Goal: Task Accomplishment & Management: Complete application form

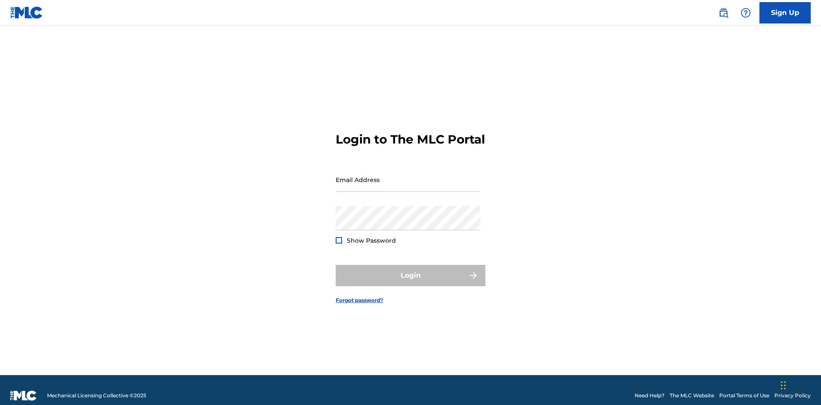
scroll to position [11, 0]
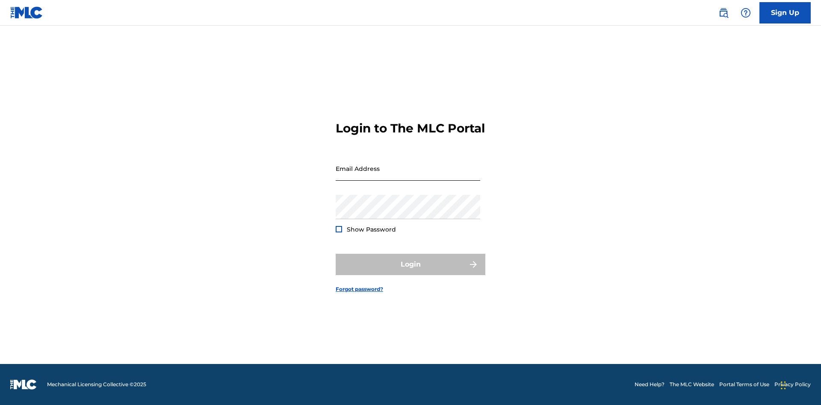
click at [408, 176] on input "Email Address" at bounding box center [408, 169] width 145 height 24
type input "[EMAIL_ADDRESS][DOMAIN_NAME]"
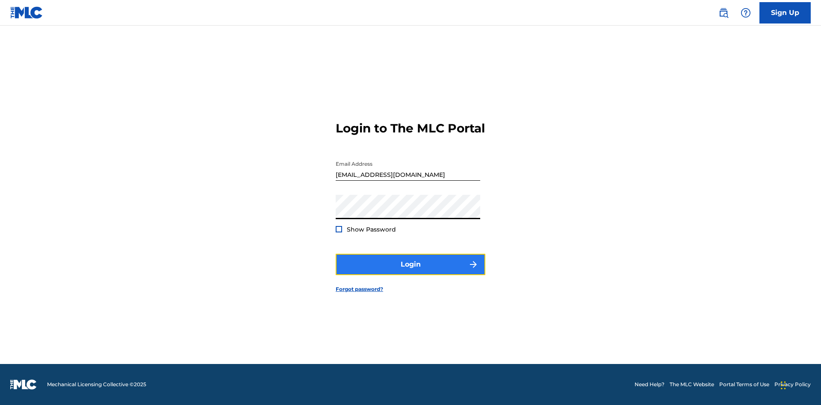
click at [411, 272] on button "Login" at bounding box center [411, 264] width 150 height 21
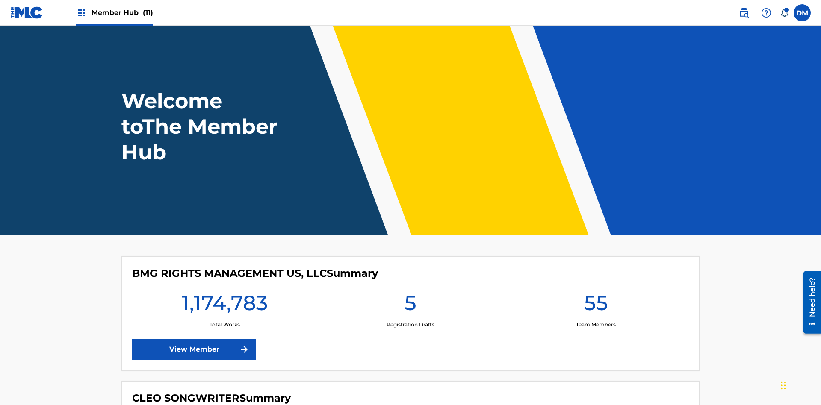
click at [122, 12] on span "Member Hub (11)" at bounding box center [123, 13] width 62 height 10
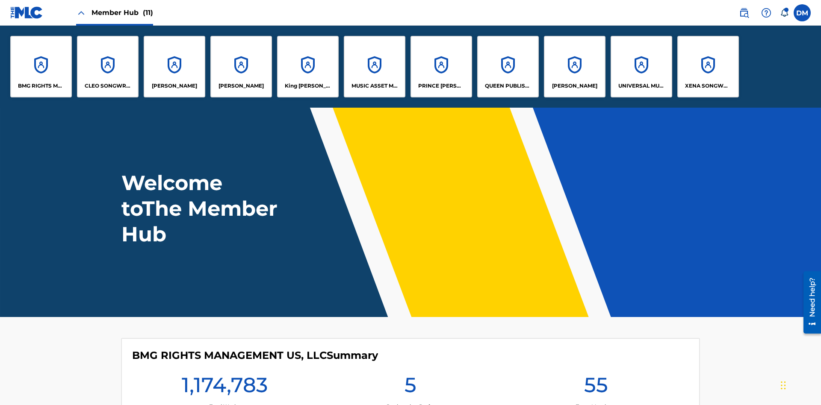
scroll to position [31, 0]
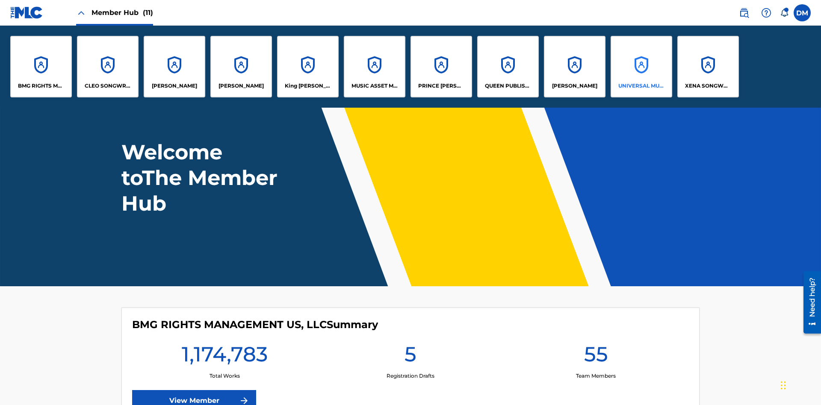
click at [641, 86] on p "UNIVERSAL MUSIC PUB GROUP" at bounding box center [641, 86] width 47 height 8
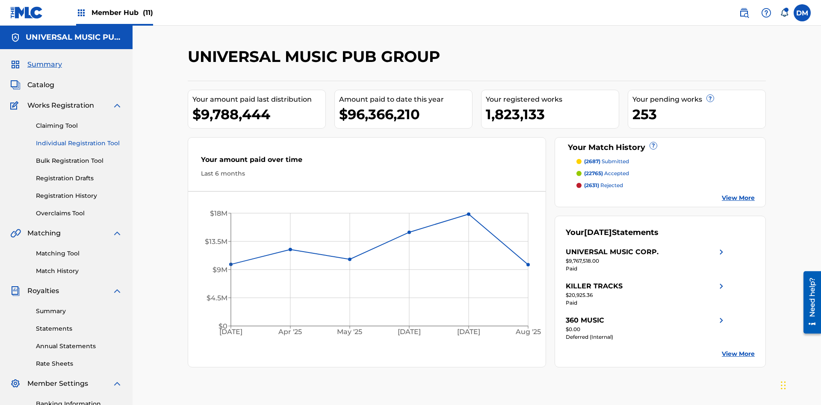
click at [79, 139] on link "Individual Registration Tool" at bounding box center [79, 143] width 86 height 9
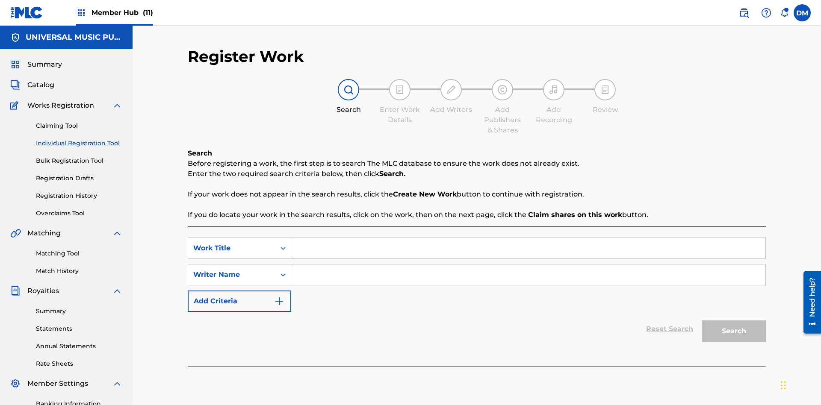
click at [528, 238] on input "Search Form" at bounding box center [528, 248] width 474 height 21
type input "My Favorite Dummy Music Work"
click at [528, 265] on input "Search Form" at bounding box center [528, 275] width 474 height 21
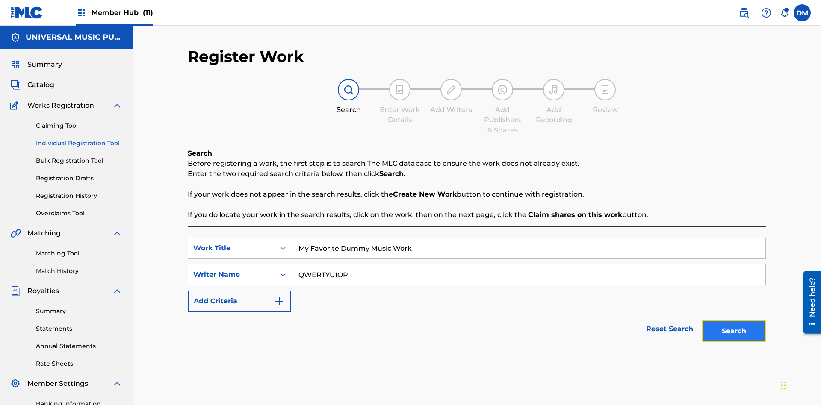
click at [734, 321] on button "Search" at bounding box center [734, 331] width 64 height 21
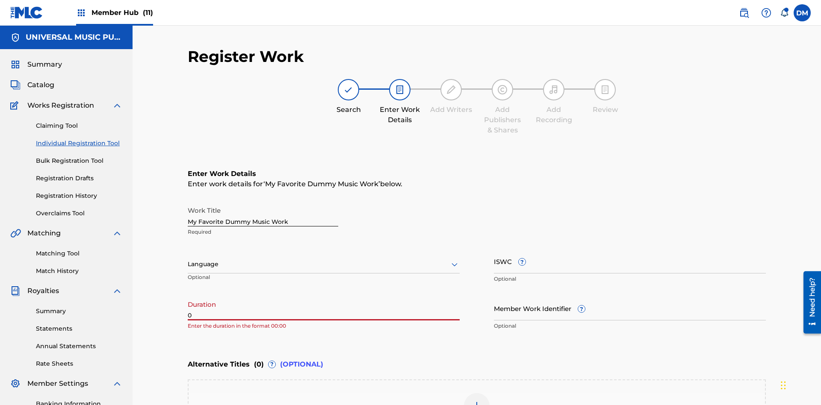
click at [324, 296] on input "0" at bounding box center [324, 308] width 272 height 24
type input "00:00"
click at [455, 260] on icon at bounding box center [455, 265] width 10 height 10
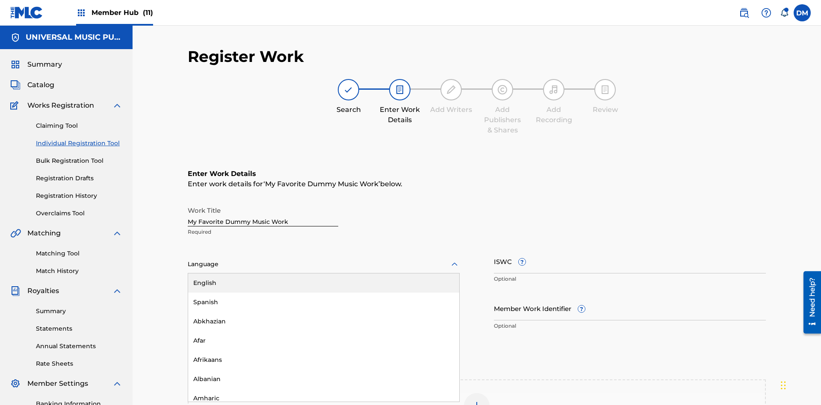
click at [630, 296] on input "Member Work Identifier ?" at bounding box center [630, 308] width 272 height 24
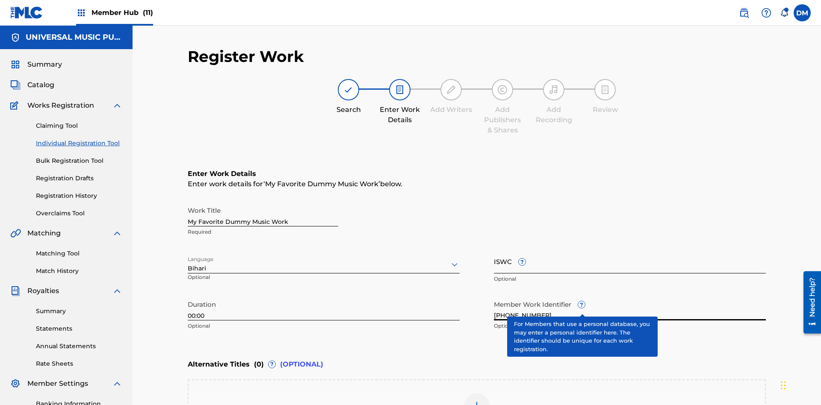
type input "[PHONE_NUMBER]"
click at [630, 249] on input "ISWC ?" at bounding box center [630, 261] width 272 height 24
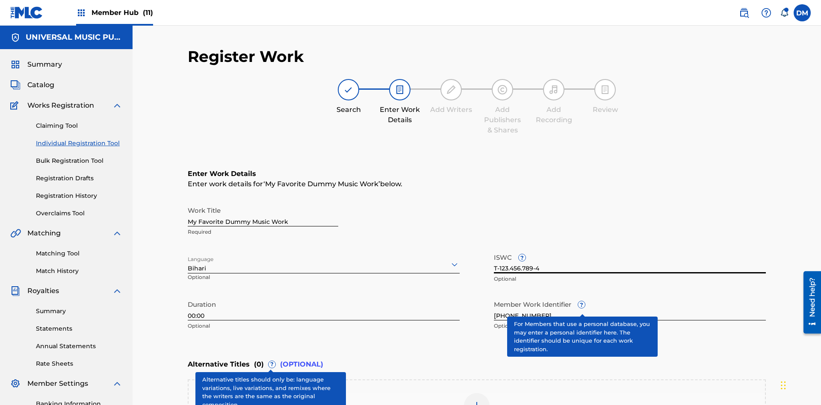
type input "T-123.456.789-4"
click at [477, 401] on img at bounding box center [477, 406] width 10 height 10
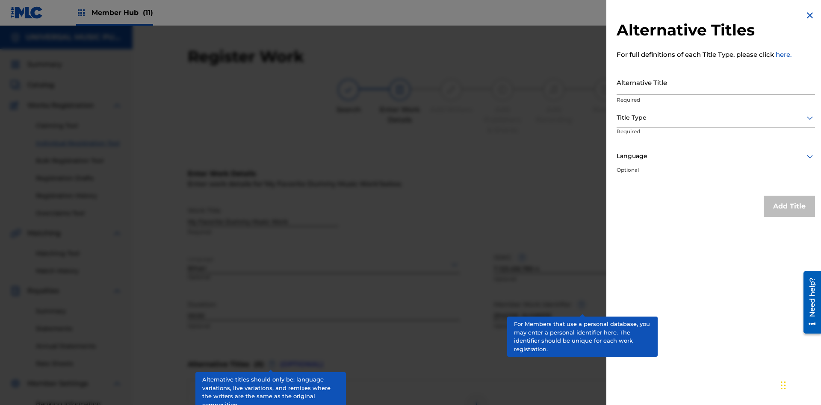
click at [716, 82] on input "Alternative Title" at bounding box center [716, 82] width 198 height 24
type input "Alt Title"
click at [716, 118] on div at bounding box center [716, 117] width 198 height 11
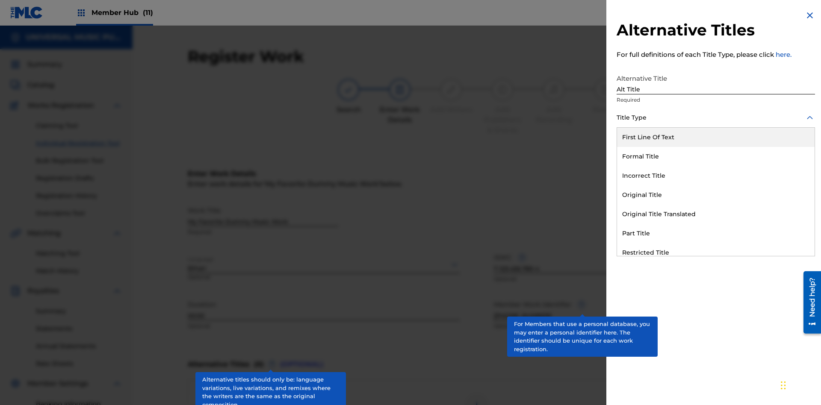
click at [716, 195] on div "Original Title" at bounding box center [716, 195] width 198 height 19
click at [716, 156] on div at bounding box center [716, 156] width 198 height 11
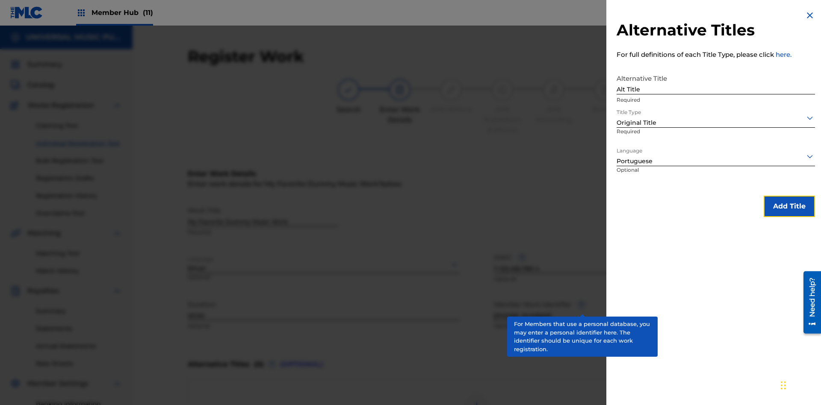
click at [790, 206] on button "Add Title" at bounding box center [789, 206] width 51 height 21
click at [477, 393] on div at bounding box center [477, 406] width 26 height 26
click at [716, 82] on input "Alternative Title" at bounding box center [716, 82] width 198 height 24
type input "New Title"
click at [716, 118] on div at bounding box center [716, 117] width 198 height 11
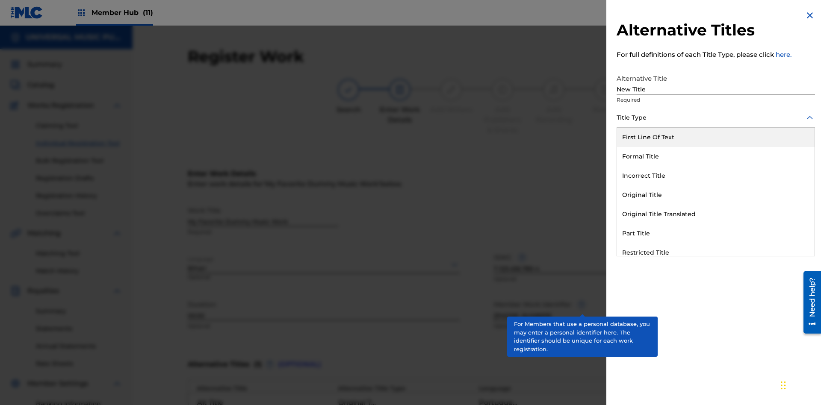
click at [716, 176] on div "Incorrect Title" at bounding box center [716, 175] width 198 height 19
click at [716, 156] on div at bounding box center [716, 156] width 198 height 11
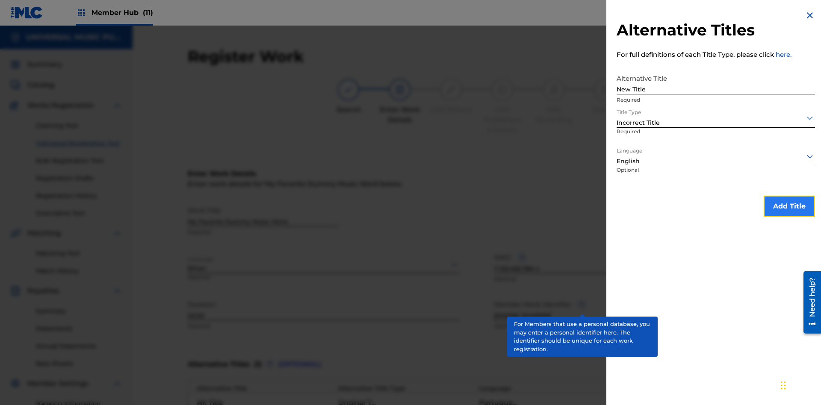
click at [790, 206] on button "Add Title" at bounding box center [789, 206] width 51 height 21
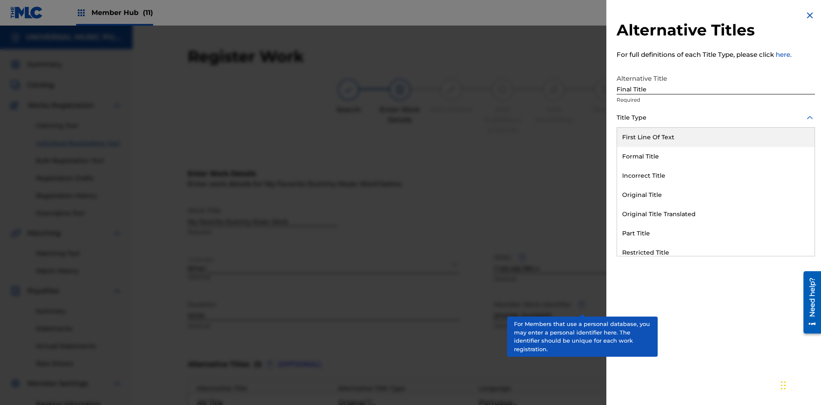
click at [716, 234] on div "Part Title" at bounding box center [716, 233] width 198 height 19
click at [716, 156] on div at bounding box center [716, 156] width 198 height 11
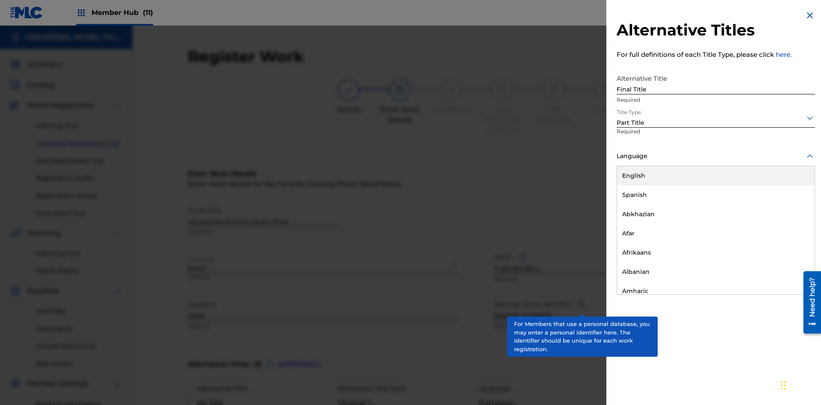
click at [790, 206] on button "Add Title" at bounding box center [789, 206] width 51 height 21
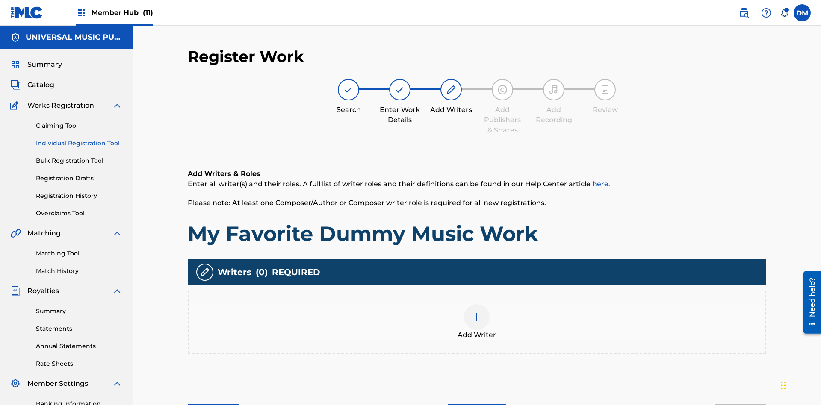
click at [477, 312] on img at bounding box center [477, 317] width 10 height 10
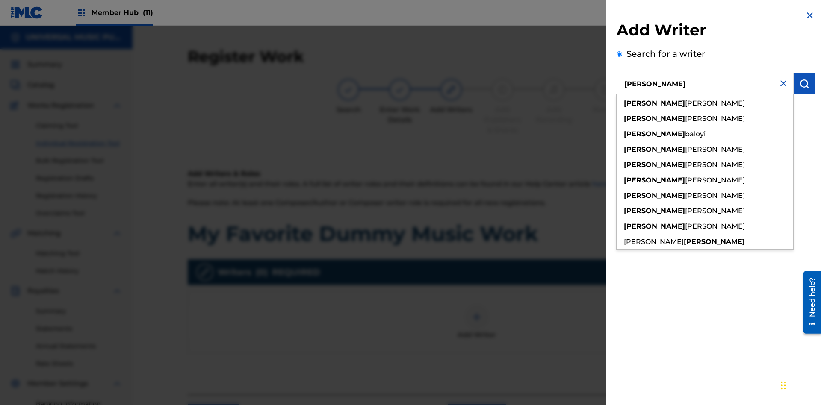
type input "[PERSON_NAME]"
click at [804, 84] on img "submit" at bounding box center [804, 84] width 10 height 10
click at [620, 117] on input "Create a writer" at bounding box center [620, 114] width 6 height 6
radio input "false"
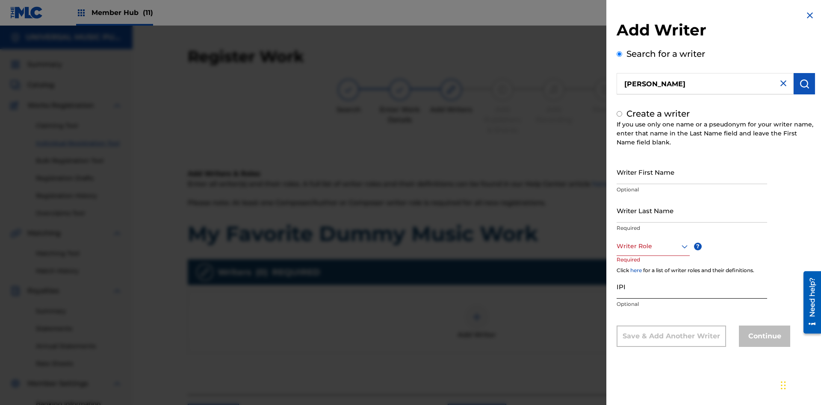
click at [692, 172] on input "Writer First Name" at bounding box center [692, 172] width 151 height 24
click at [692, 210] on input "Writer Last Name" at bounding box center [692, 210] width 151 height 24
click at [692, 287] on input "IPI" at bounding box center [692, 287] width 151 height 24
click at [653, 246] on div at bounding box center [653, 246] width 73 height 11
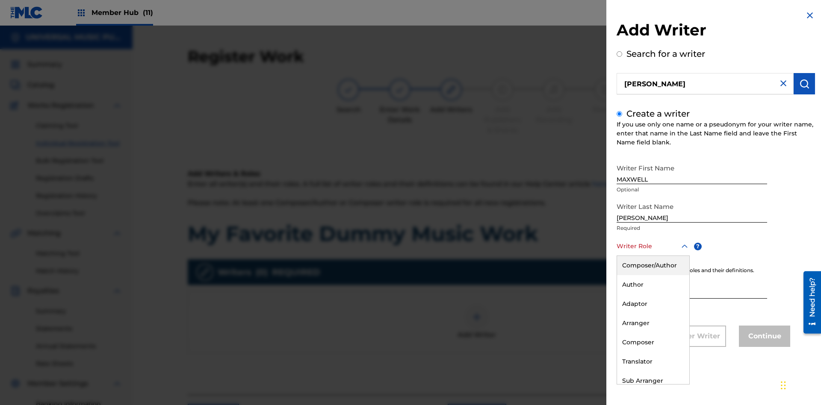
click at [653, 285] on div "Author" at bounding box center [653, 284] width 72 height 19
click at [763, 337] on button "Continue" at bounding box center [764, 336] width 51 height 21
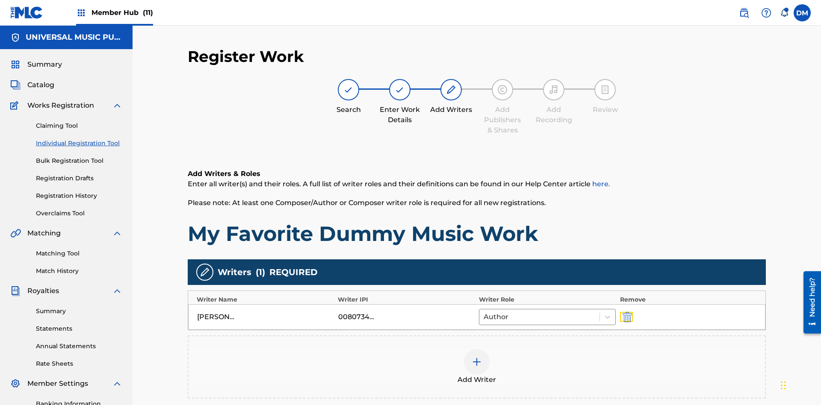
click at [626, 312] on img "submit" at bounding box center [627, 317] width 9 height 10
click at [477, 357] on img at bounding box center [477, 362] width 10 height 10
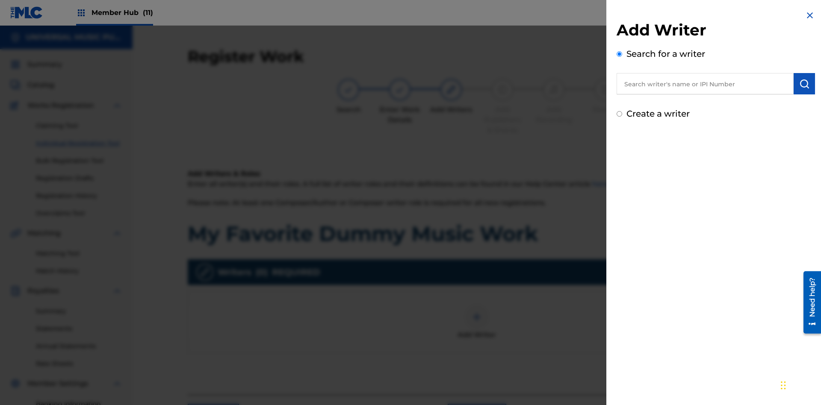
click at [705, 84] on input "text" at bounding box center [705, 83] width 177 height 21
type input "[PERSON_NAME]"
click at [804, 84] on img "submit" at bounding box center [804, 84] width 10 height 10
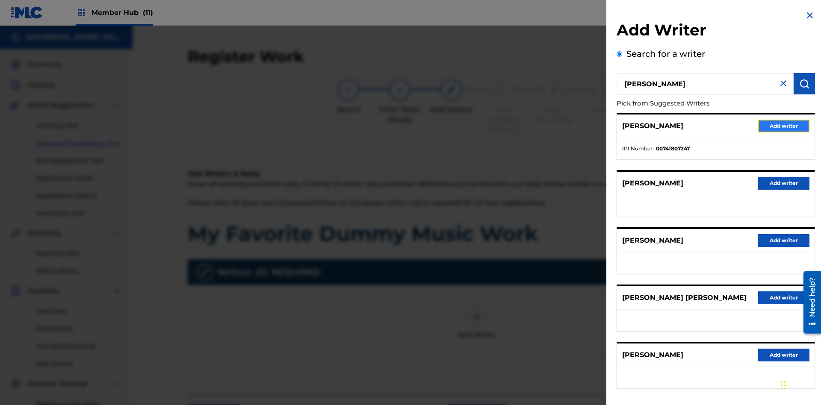
click at [784, 126] on button "Add writer" at bounding box center [783, 126] width 51 height 13
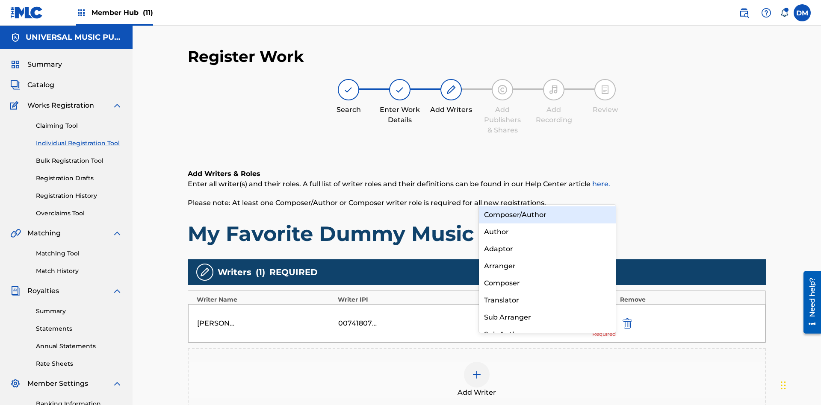
click at [547, 300] on div "Translator" at bounding box center [547, 300] width 137 height 17
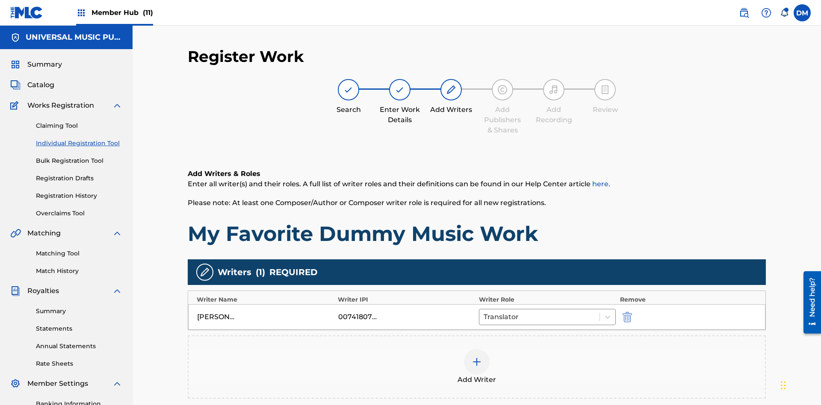
scroll to position [134, 0]
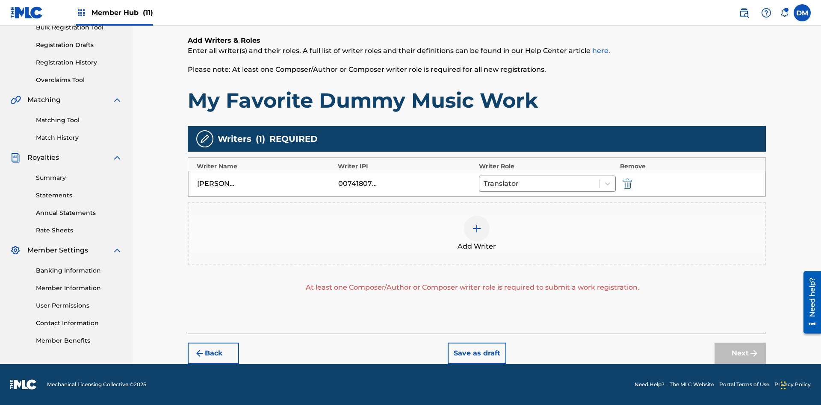
click at [477, 234] on div at bounding box center [477, 229] width 26 height 26
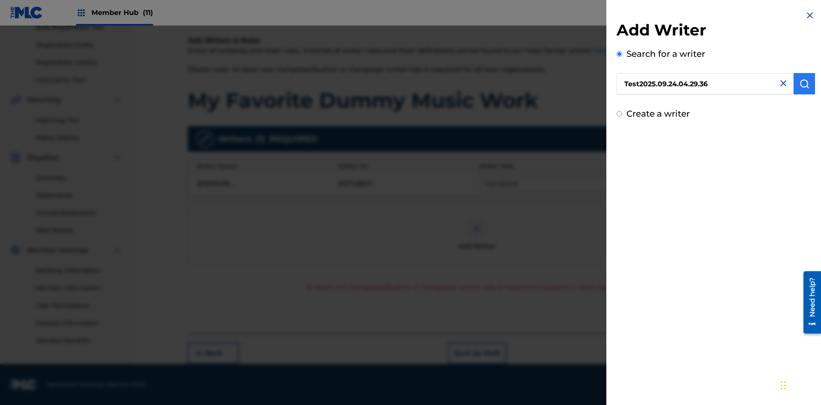
type input "Test2025.09.24.04.29.36"
click at [804, 84] on img "submit" at bounding box center [804, 84] width 10 height 10
click at [620, 151] on input "Create a writer" at bounding box center [620, 151] width 6 height 6
radio input "false"
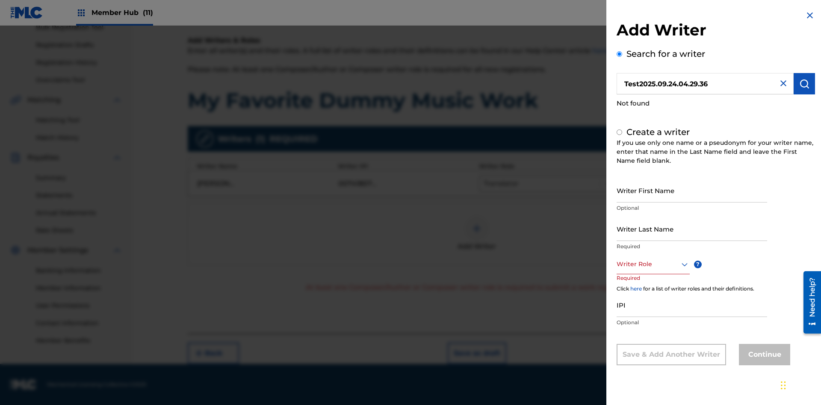
radio input "false"
radio input "true"
click at [692, 190] on input "Writer First Name" at bounding box center [692, 190] width 151 height 24
type input "Test2025.09.24.04.29.38"
click at [692, 229] on input "Writer Last Name" at bounding box center [692, 229] width 151 height 24
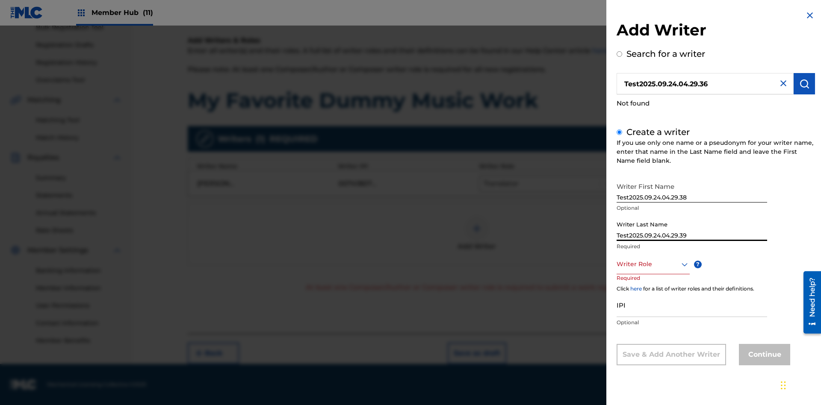
type input "Test2025.09.24.04.29.39"
click at [653, 264] on div at bounding box center [653, 264] width 73 height 11
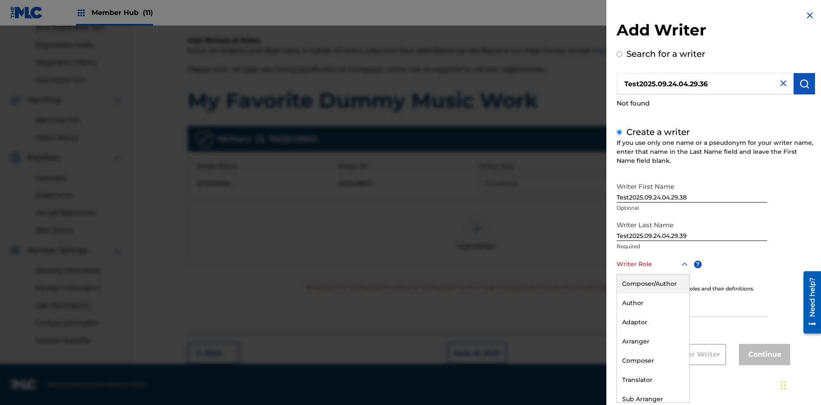
click at [653, 361] on div "Composer" at bounding box center [653, 361] width 72 height 19
click at [692, 306] on input "IPI" at bounding box center [692, 305] width 151 height 24
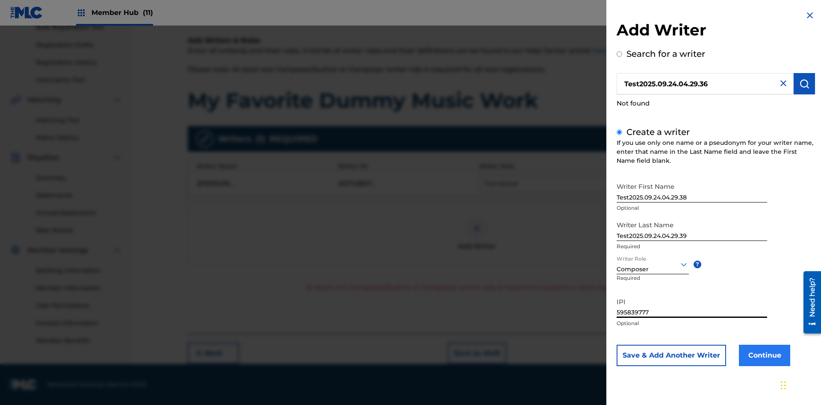
click at [763, 355] on button "Continue" at bounding box center [764, 355] width 51 height 21
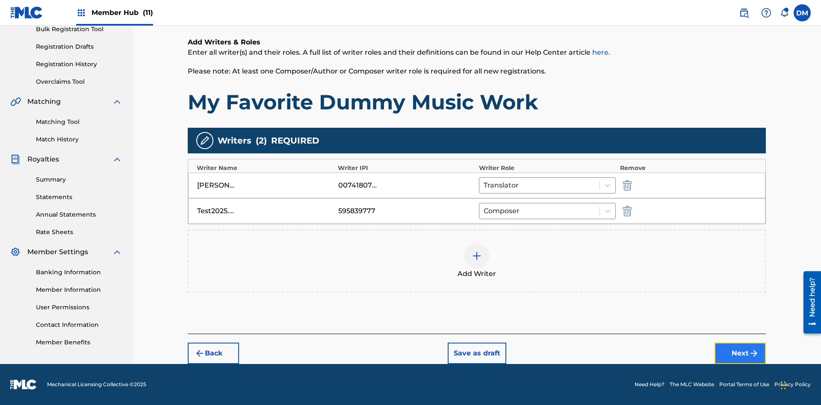
click at [740, 354] on button "Next" at bounding box center [740, 353] width 51 height 21
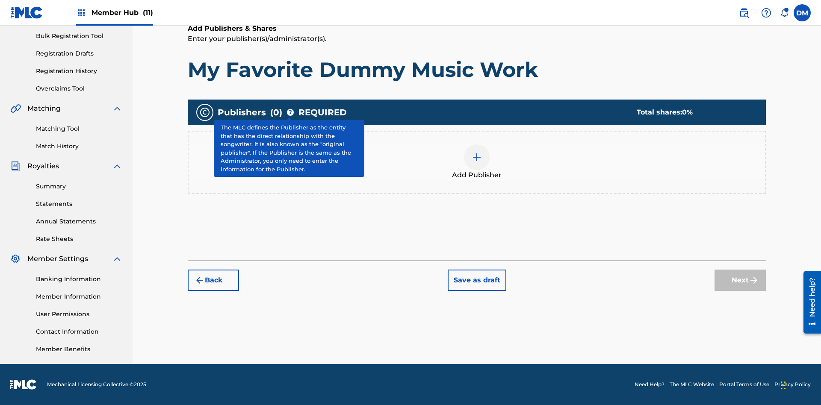
click at [477, 157] on img at bounding box center [477, 157] width 10 height 10
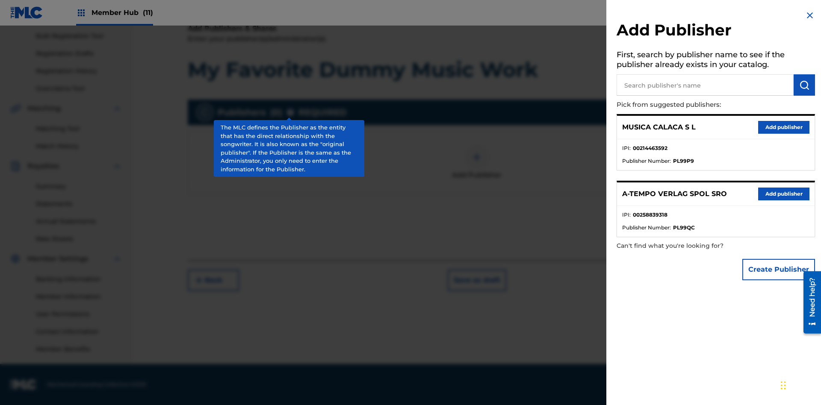
click at [705, 85] on input "text" at bounding box center [705, 84] width 177 height 21
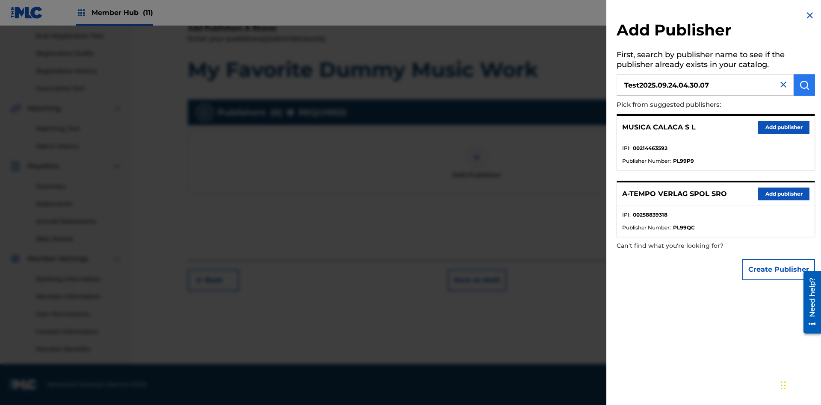
type input "Test2025.09.24.04.30.07"
click at [804, 85] on img "submit" at bounding box center [804, 85] width 10 height 10
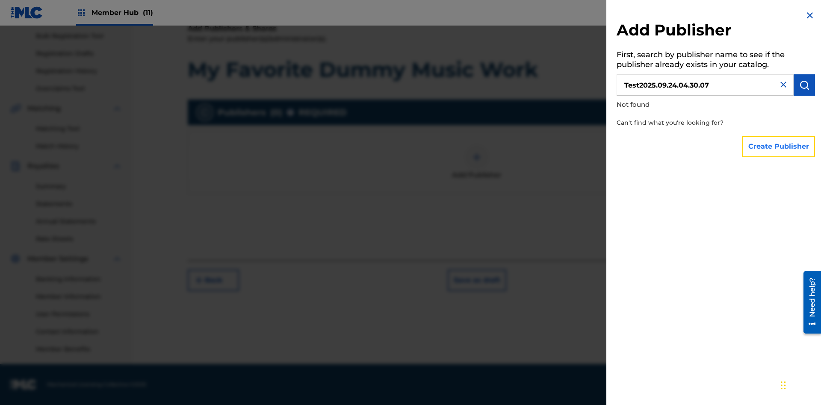
click at [779, 146] on button "Create Publisher" at bounding box center [778, 146] width 73 height 21
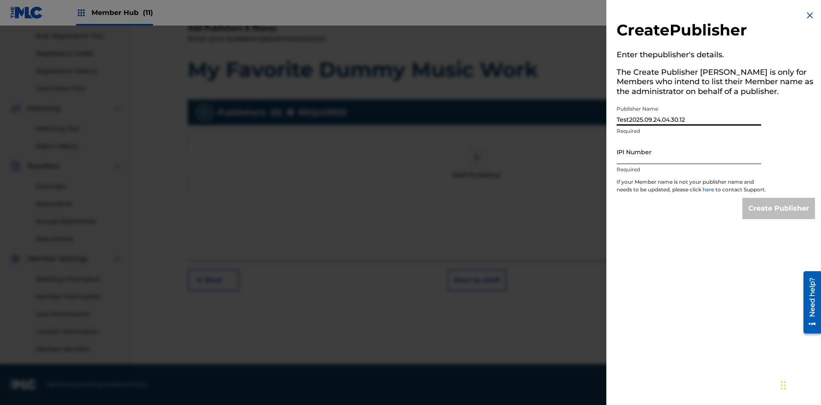
click at [689, 152] on input "IPI Number" at bounding box center [689, 152] width 145 height 24
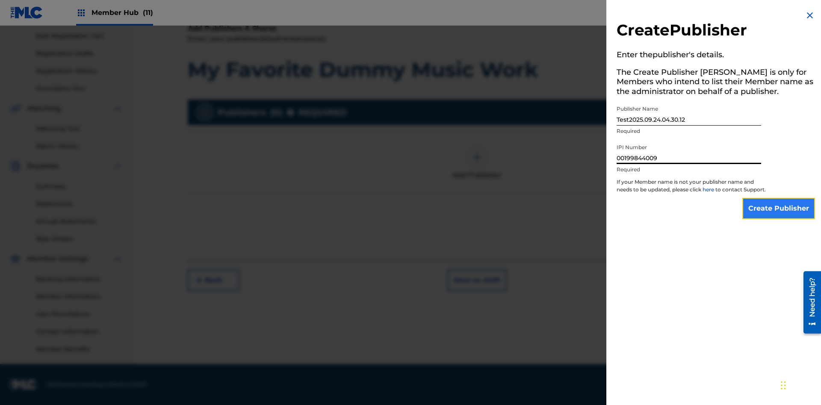
click at [779, 216] on input "Create Publisher" at bounding box center [778, 208] width 73 height 21
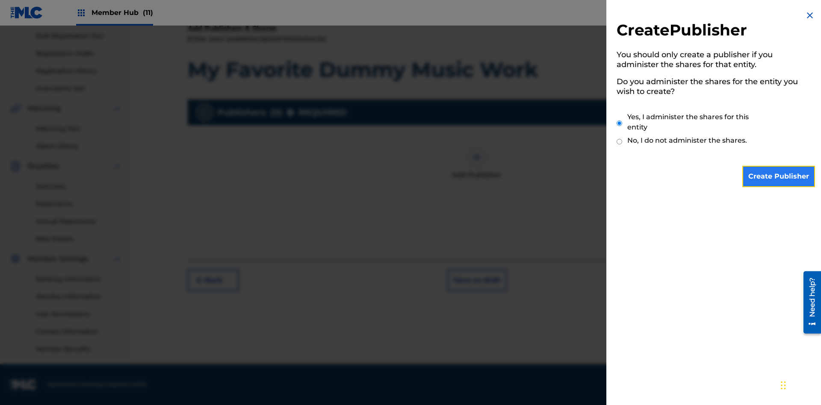
click at [779, 177] on input "Create Publisher" at bounding box center [778, 176] width 73 height 21
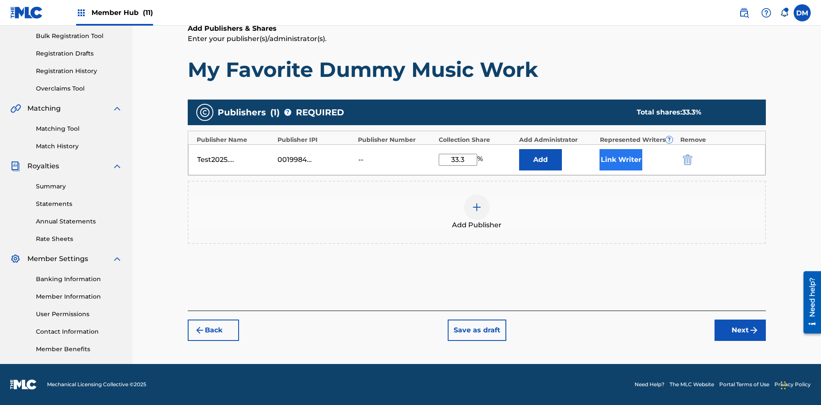
type input "33.3"
click at [621, 160] on button "Link Writer" at bounding box center [621, 159] width 43 height 21
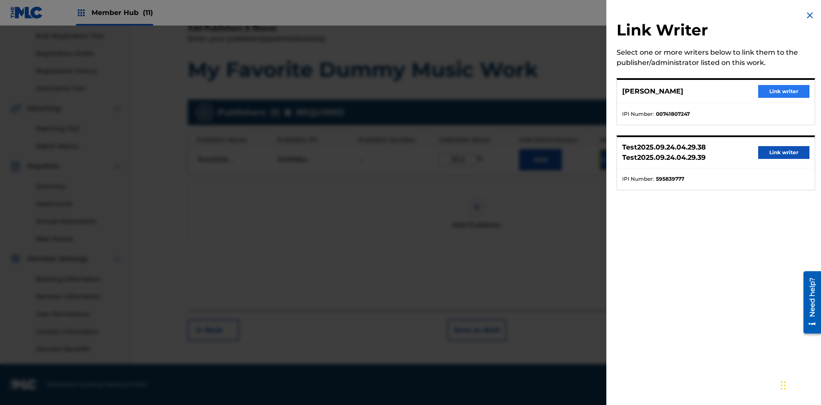
click at [784, 92] on button "Link writer" at bounding box center [783, 91] width 51 height 13
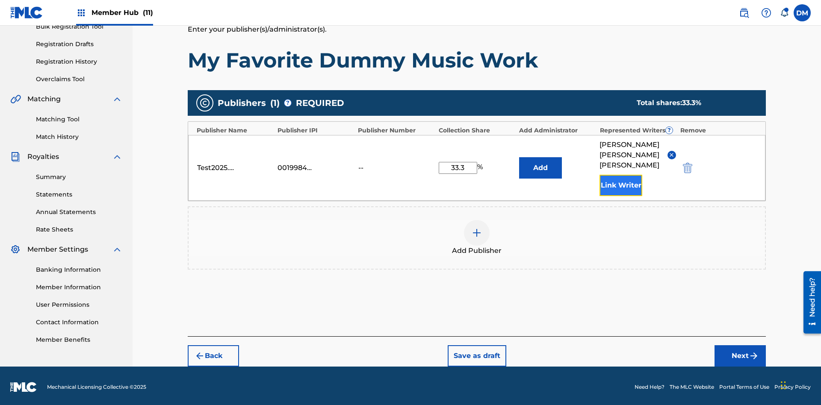
click at [621, 183] on button "Link Writer" at bounding box center [621, 185] width 43 height 21
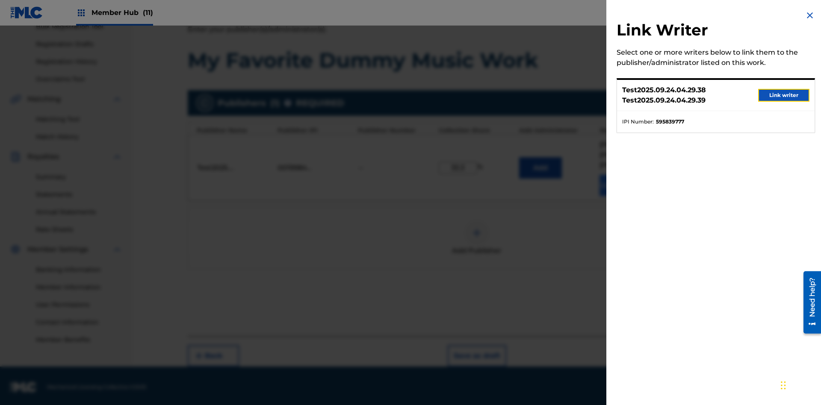
click at [784, 95] on button "Link writer" at bounding box center [783, 95] width 51 height 13
click at [621, 183] on button "Link Writer" at bounding box center [621, 185] width 43 height 21
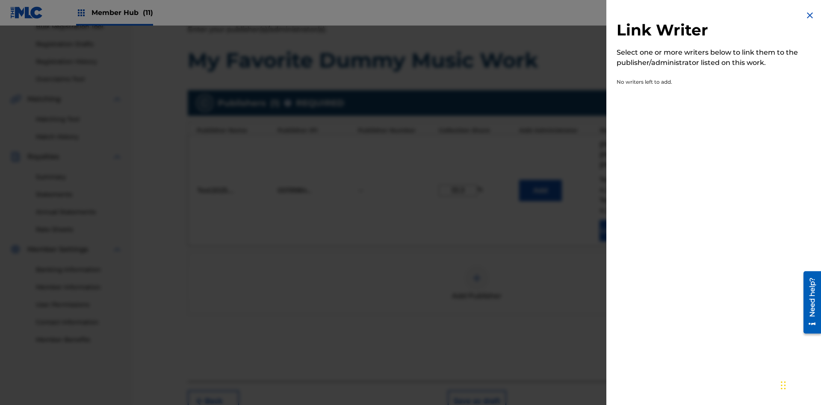
click at [810, 15] on img at bounding box center [810, 15] width 10 height 10
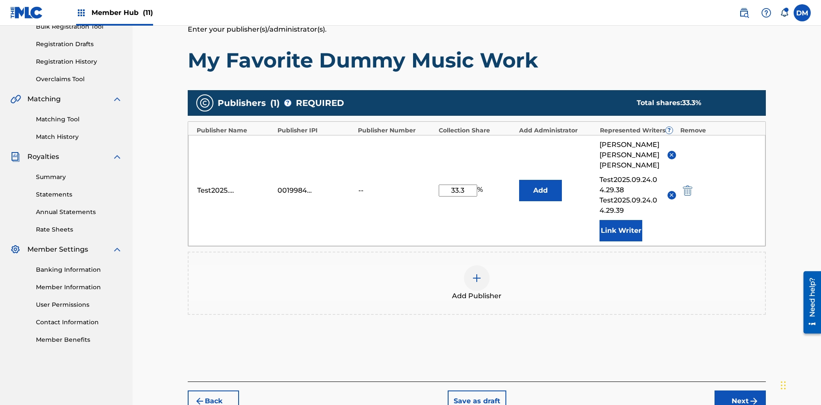
click at [477, 273] on img at bounding box center [477, 278] width 10 height 10
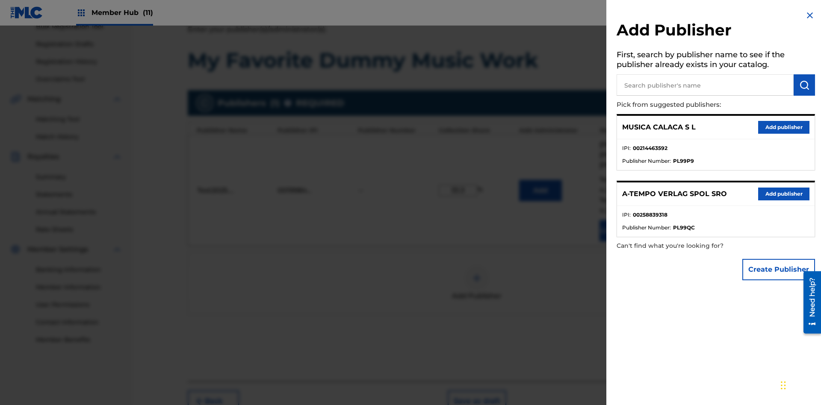
click at [705, 85] on input "text" at bounding box center [705, 84] width 177 height 21
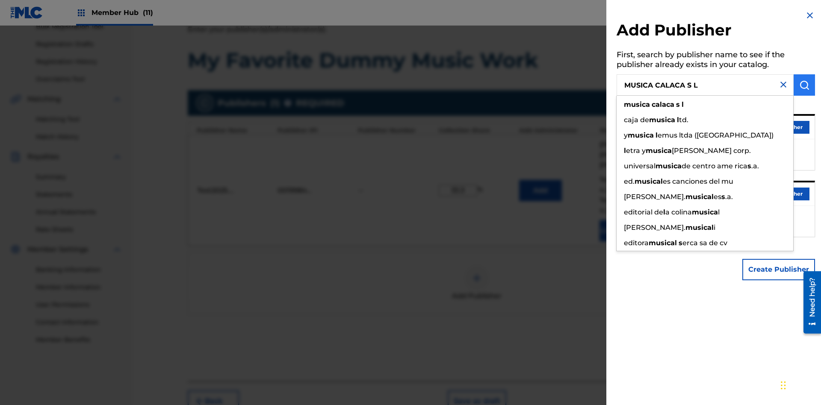
type input "MUSICA CALACA S L"
click at [804, 85] on img "submit" at bounding box center [804, 85] width 10 height 10
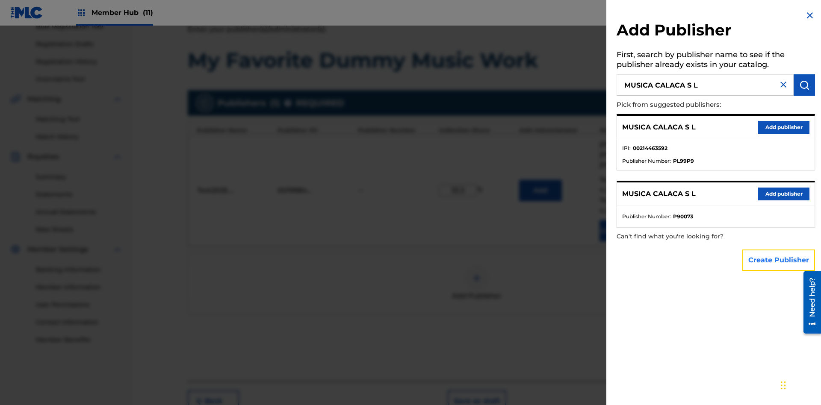
click at [779, 260] on button "Create Publisher" at bounding box center [778, 260] width 73 height 21
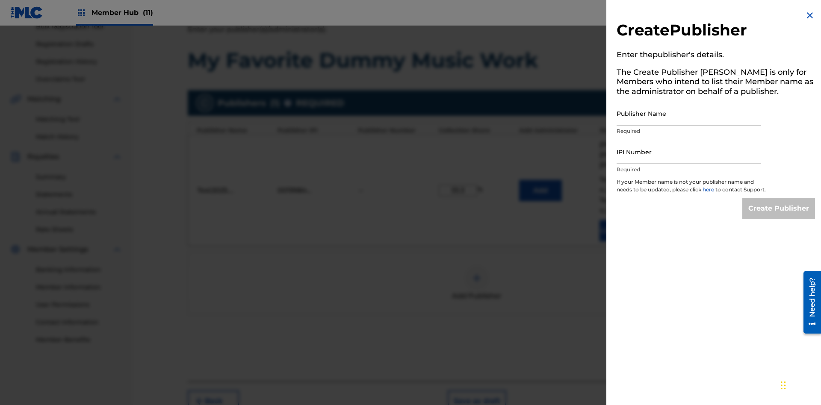
click at [689, 113] on input "Publisher Name" at bounding box center [689, 113] width 145 height 24
click at [689, 152] on input "IPI Number" at bounding box center [689, 152] width 145 height 24
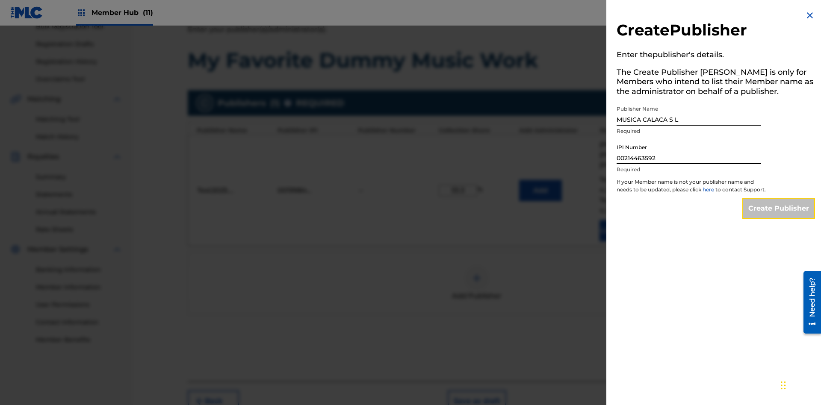
click at [779, 216] on input "Create Publisher" at bounding box center [778, 208] width 73 height 21
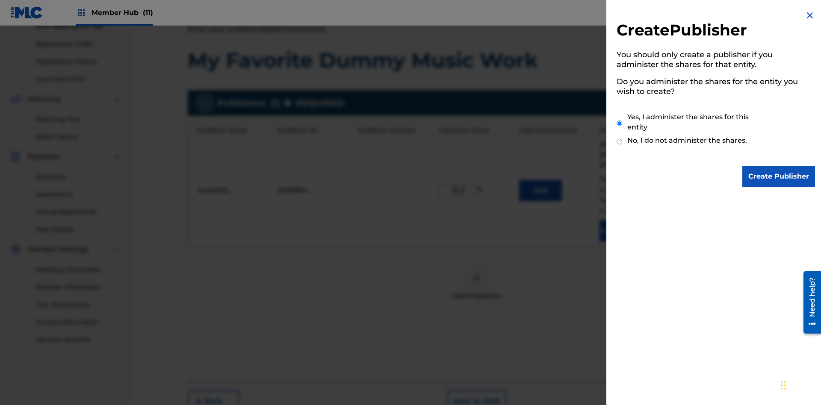
click at [620, 123] on input "Yes, I administer the shares for this entity" at bounding box center [620, 123] width 6 height 18
click at [779, 177] on input "Create Publisher" at bounding box center [778, 176] width 73 height 21
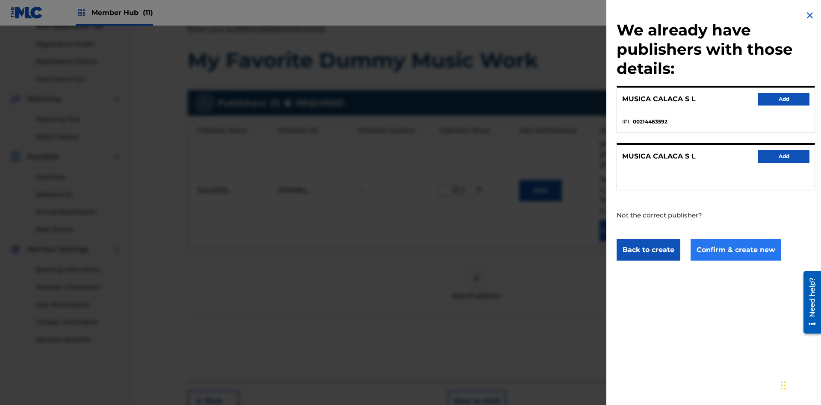
click at [735, 250] on button "Confirm & create new" at bounding box center [736, 250] width 91 height 21
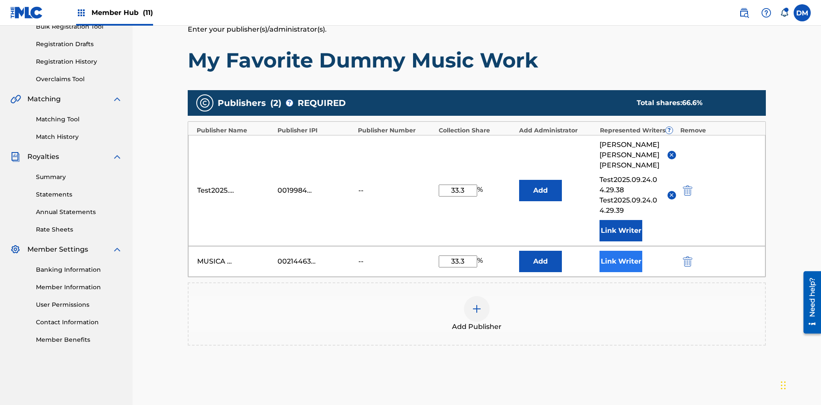
type input "33.3"
click at [621, 251] on button "Link Writer" at bounding box center [621, 261] width 43 height 21
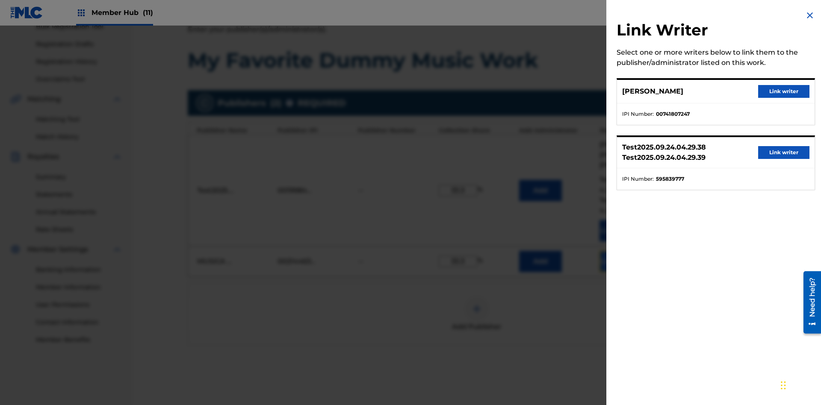
click at [784, 92] on button "Link writer" at bounding box center [783, 91] width 51 height 13
click at [621, 251] on button "Link Writer" at bounding box center [621, 261] width 43 height 21
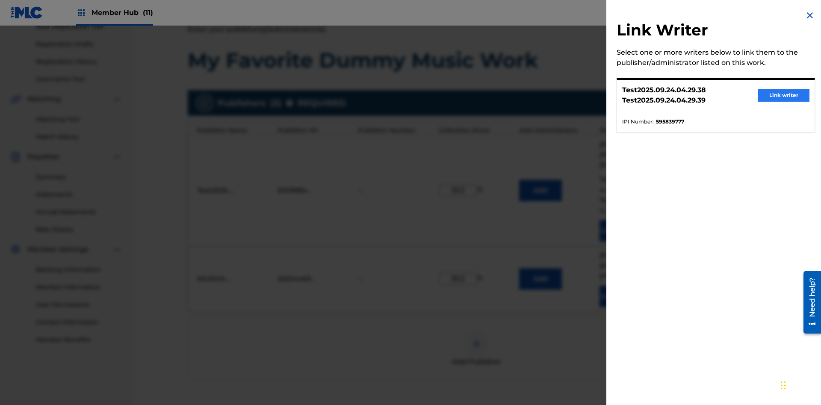
click at [784, 95] on button "Link writer" at bounding box center [783, 95] width 51 height 13
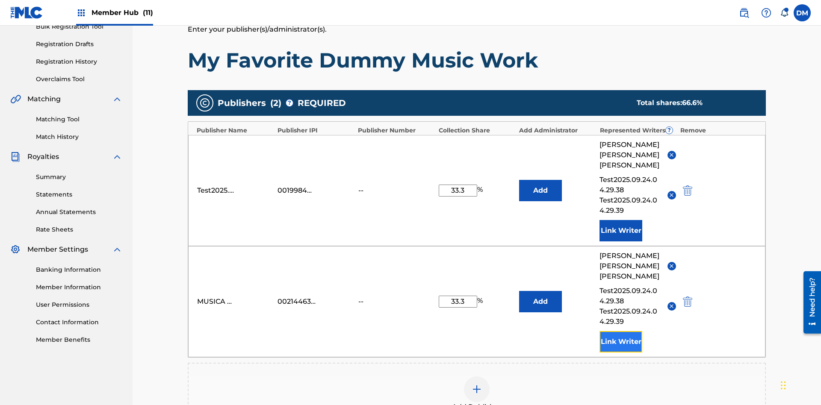
click at [621, 331] on button "Link Writer" at bounding box center [621, 341] width 43 height 21
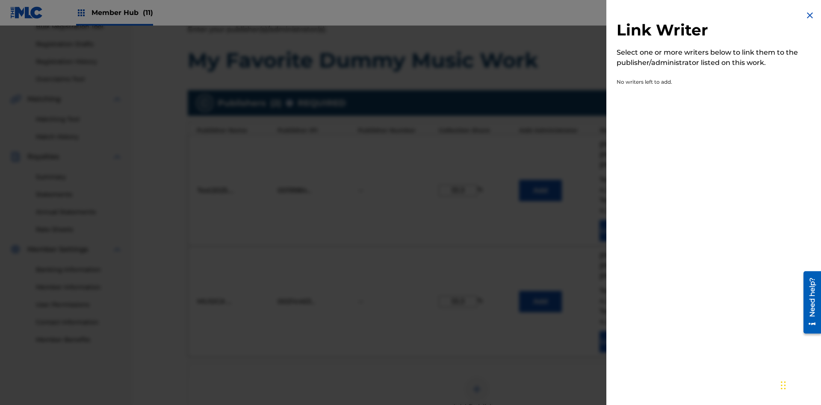
click at [810, 15] on img at bounding box center [810, 15] width 10 height 10
click at [477, 384] on img at bounding box center [477, 389] width 10 height 10
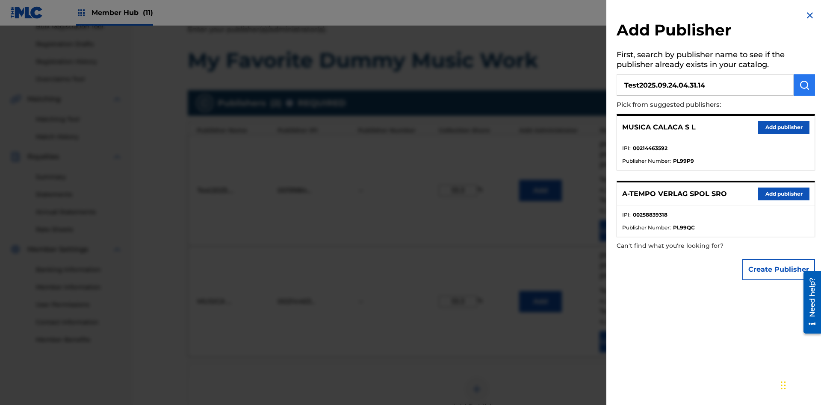
type input "Test2025.09.24.04.31.14"
click at [804, 85] on img "submit" at bounding box center [804, 85] width 10 height 10
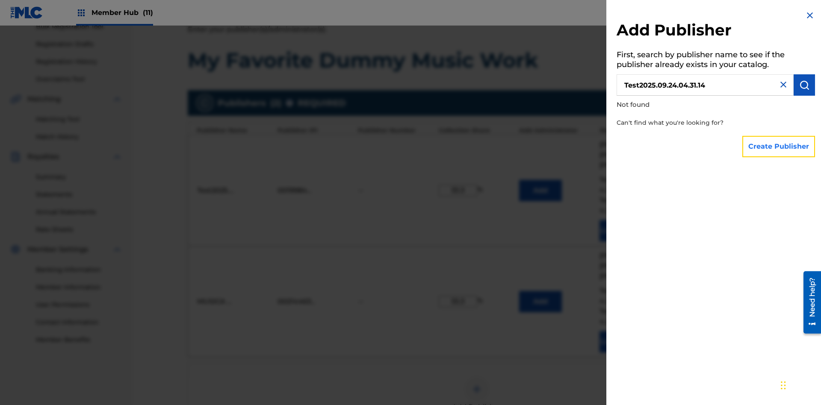
click at [779, 146] on button "Create Publisher" at bounding box center [778, 146] width 73 height 21
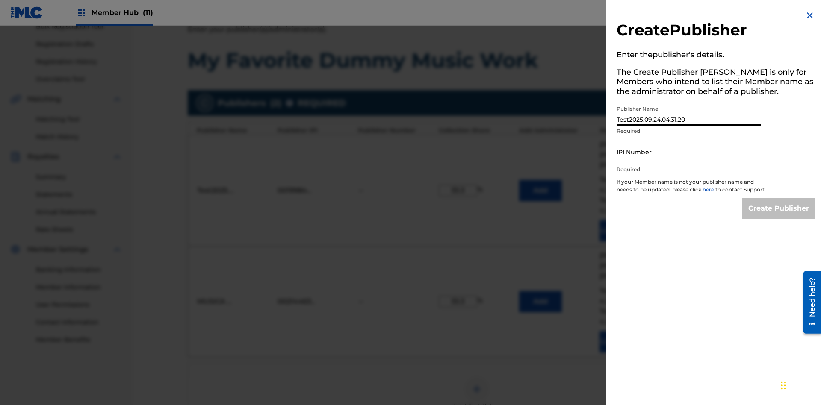
click at [689, 152] on input "IPI Number" at bounding box center [689, 152] width 145 height 24
click at [779, 216] on input "Create Publisher" at bounding box center [778, 208] width 73 height 21
click at [779, 198] on input "Create Publisher" at bounding box center [778, 208] width 73 height 21
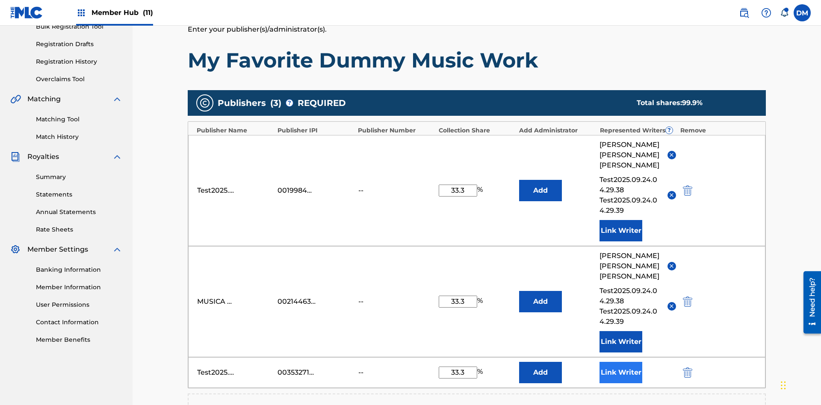
type input "33.3"
click at [621, 362] on button "Link Writer" at bounding box center [621, 372] width 43 height 21
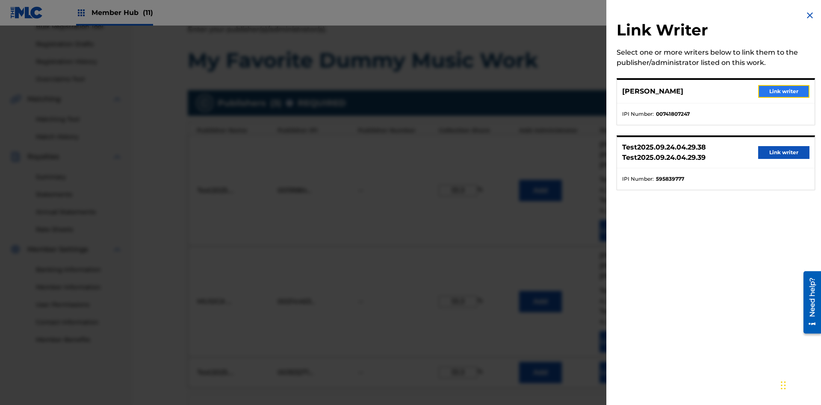
click at [784, 92] on button "Link writer" at bounding box center [783, 91] width 51 height 13
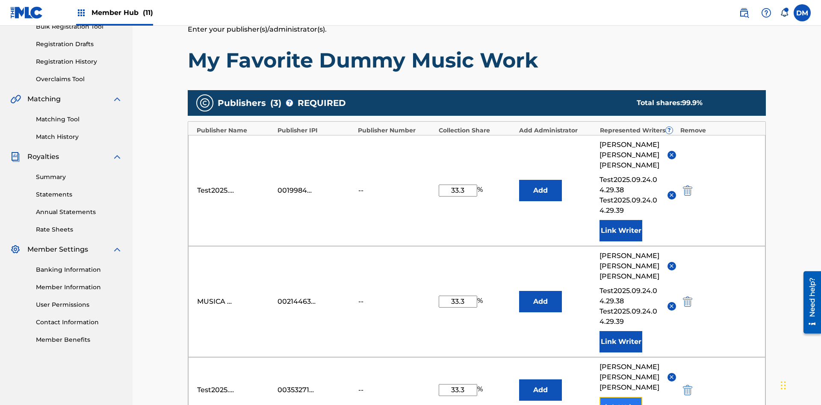
click at [621, 397] on button "Link Writer" at bounding box center [621, 407] width 43 height 21
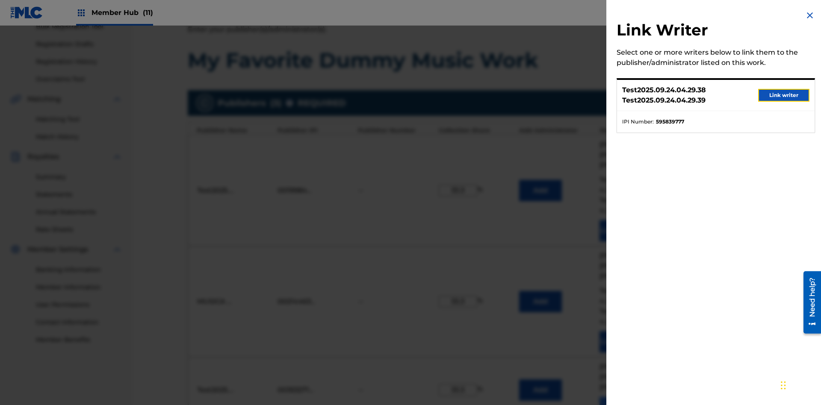
click at [784, 95] on button "Link writer" at bounding box center [783, 95] width 51 height 13
click at [621, 397] on button "Link Writer" at bounding box center [621, 407] width 43 height 21
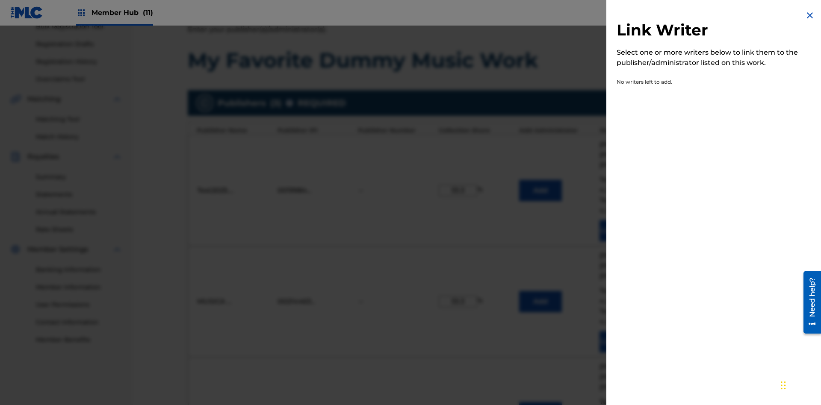
click at [810, 15] on img at bounding box center [810, 15] width 10 height 10
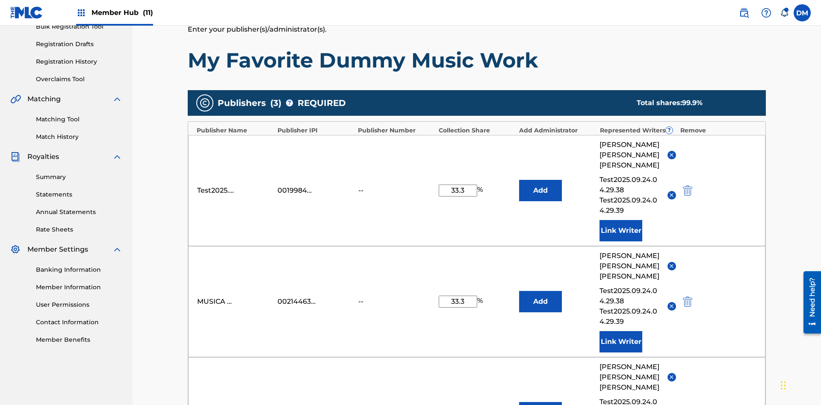
click at [686, 405] on img "submit" at bounding box center [687, 413] width 9 height 10
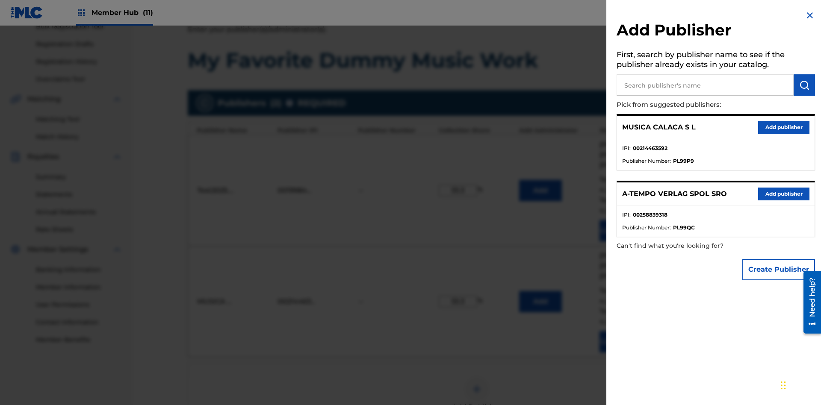
click at [705, 85] on input "text" at bounding box center [705, 84] width 177 height 21
type input "UNIVERSAL MUSIC PUBLISHING"
click at [804, 85] on img "submit" at bounding box center [804, 85] width 10 height 10
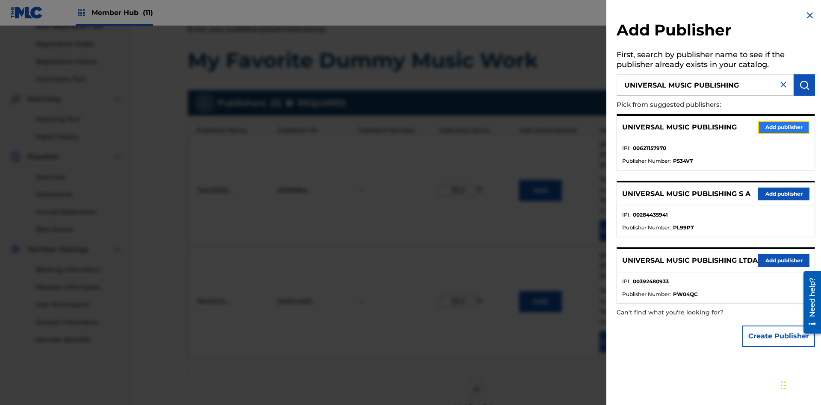
click at [784, 127] on button "Add publisher" at bounding box center [783, 127] width 51 height 13
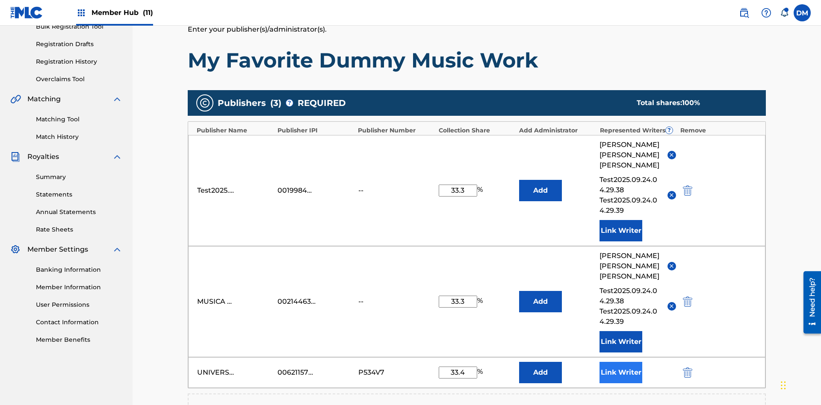
type input "33.4"
click at [621, 362] on button "Link Writer" at bounding box center [621, 372] width 43 height 21
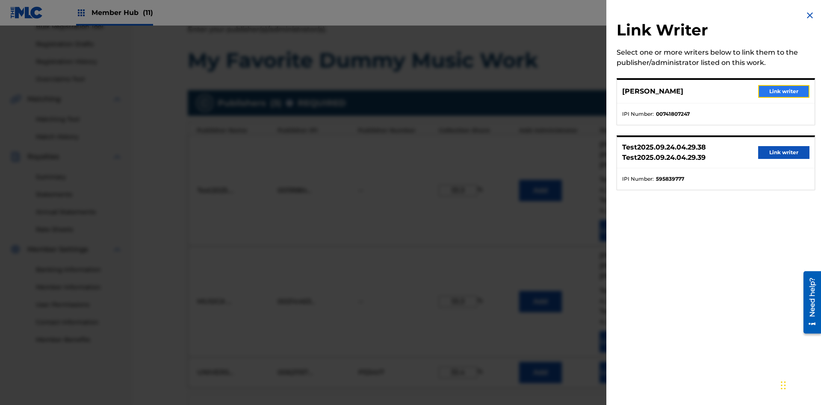
click at [784, 92] on button "Link writer" at bounding box center [783, 91] width 51 height 13
click at [621, 362] on button "Link Writer" at bounding box center [621, 372] width 43 height 21
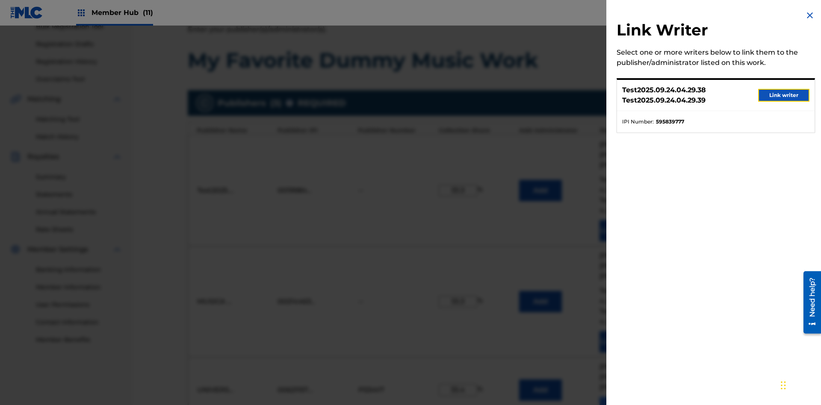
click at [784, 95] on button "Link writer" at bounding box center [783, 95] width 51 height 13
click at [621, 397] on button "Link Writer" at bounding box center [621, 407] width 43 height 21
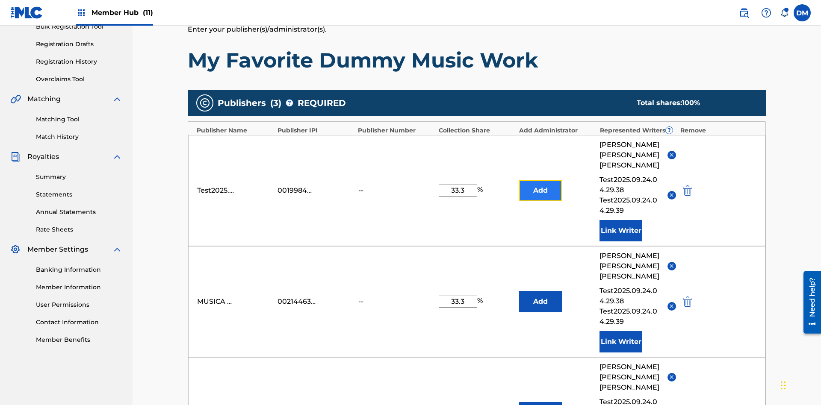
click at [541, 180] on button "Add" at bounding box center [540, 190] width 43 height 21
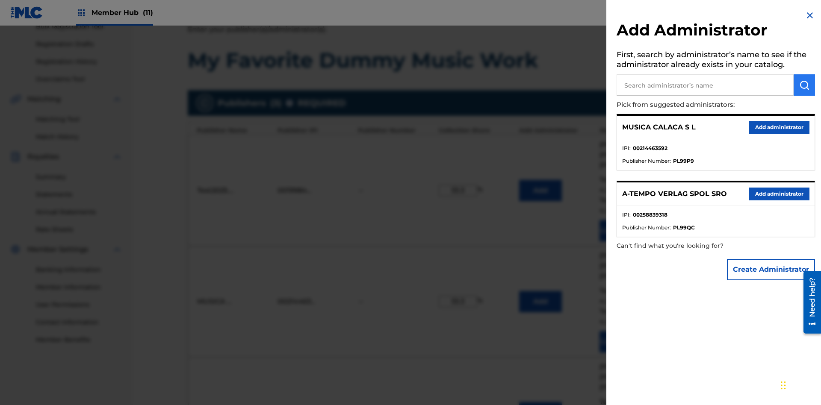
click at [705, 85] on input "text" at bounding box center [705, 84] width 177 height 21
type input "Test2025.09.24.04.32.31"
click at [804, 85] on img "submit" at bounding box center [804, 85] width 10 height 10
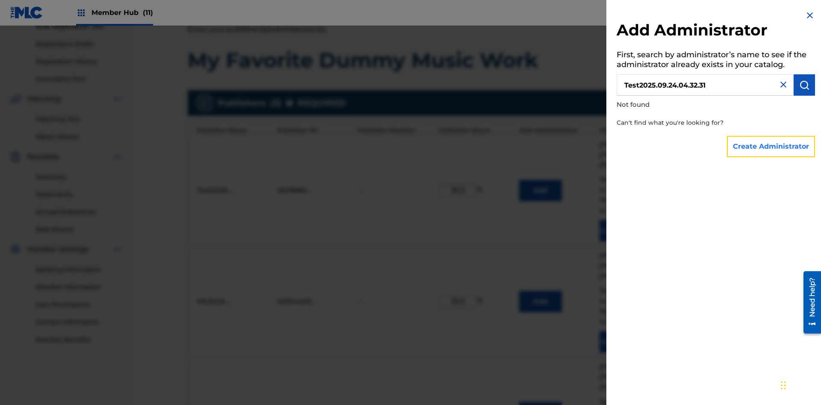
click at [772, 146] on button "Create Administrator" at bounding box center [771, 146] width 88 height 21
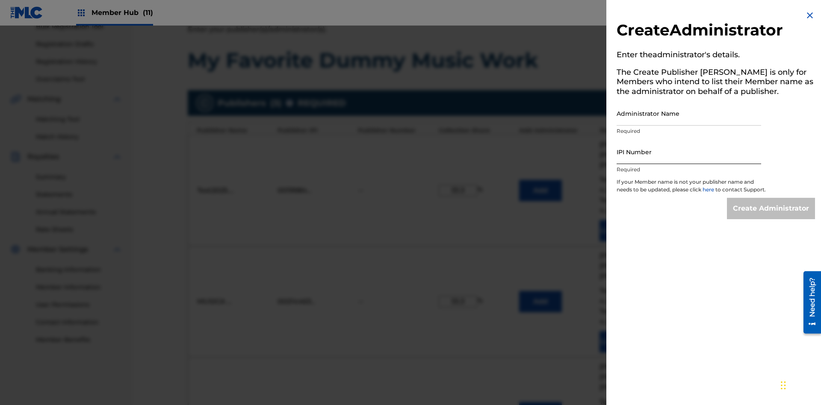
click at [689, 113] on input "Administrator Name" at bounding box center [689, 113] width 145 height 24
click at [689, 152] on input "IPI Number" at bounding box center [689, 152] width 145 height 24
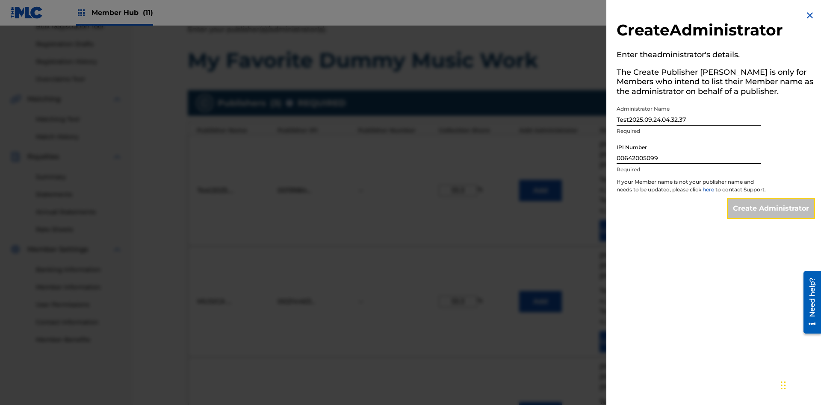
click at [772, 216] on input "Create Administrator" at bounding box center [771, 208] width 88 height 21
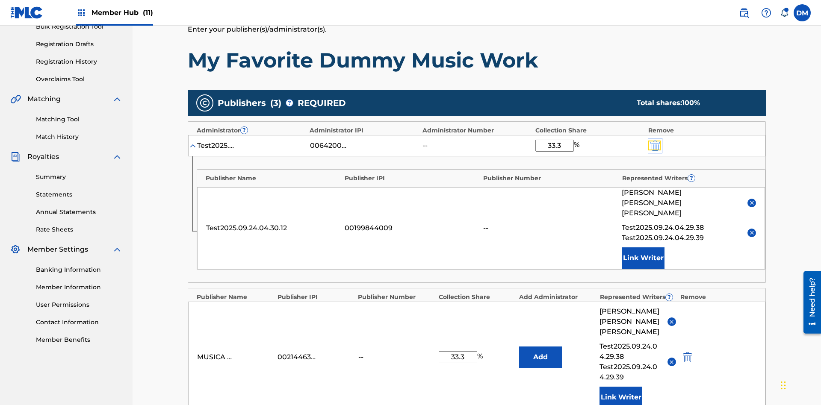
click at [654, 141] on img "submit" at bounding box center [655, 146] width 9 height 10
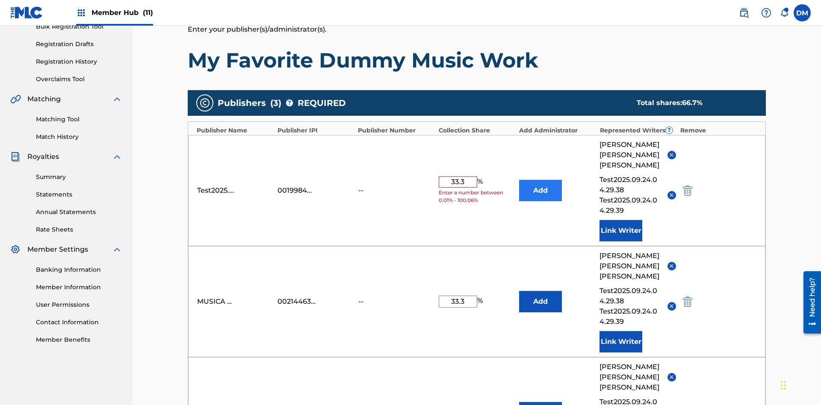
type input "33.3"
click at [541, 180] on button "Add" at bounding box center [540, 190] width 43 height 21
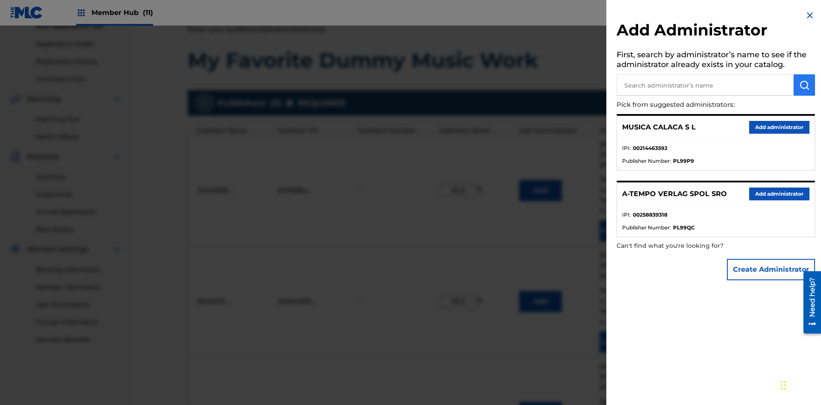
click at [705, 85] on input "text" at bounding box center [705, 84] width 177 height 21
click at [804, 85] on img "submit" at bounding box center [804, 85] width 10 height 10
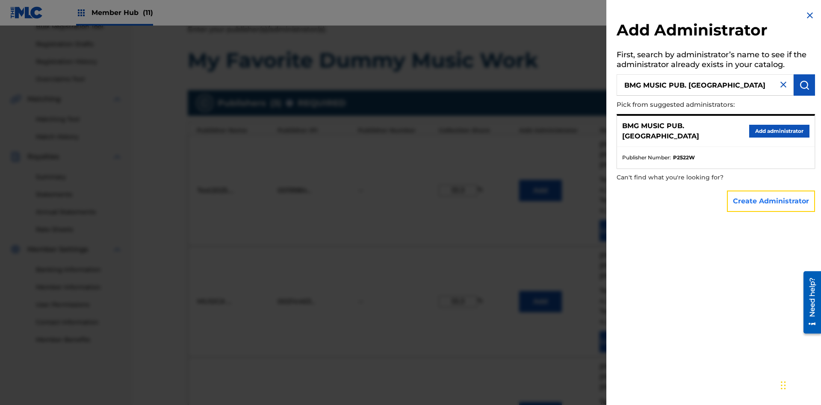
click at [772, 201] on button "Create Administrator" at bounding box center [771, 201] width 88 height 21
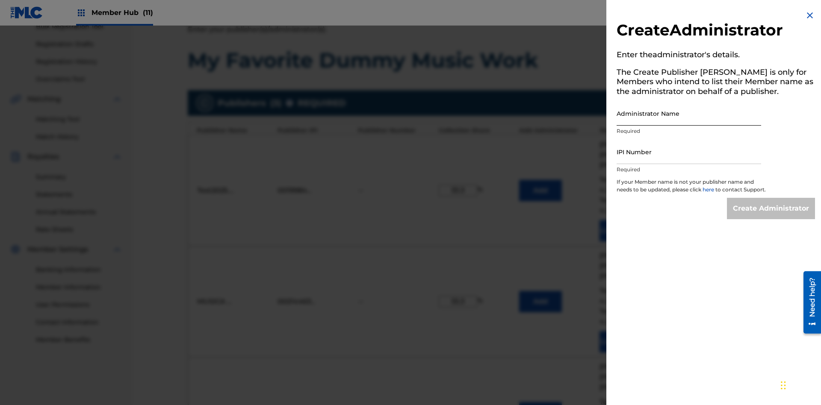
click at [689, 113] on input "Administrator Name" at bounding box center [689, 113] width 145 height 24
click at [689, 152] on input "IPI Number" at bounding box center [689, 152] width 145 height 24
click at [772, 216] on input "Create Administrator" at bounding box center [771, 208] width 88 height 21
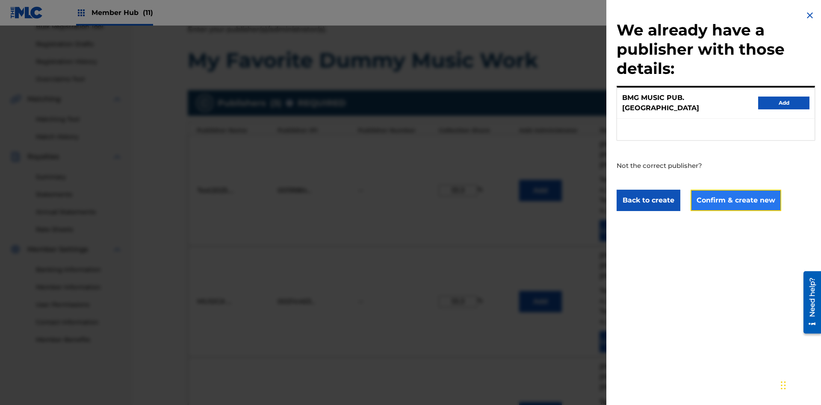
click at [735, 192] on button "Confirm & create new" at bounding box center [736, 200] width 91 height 21
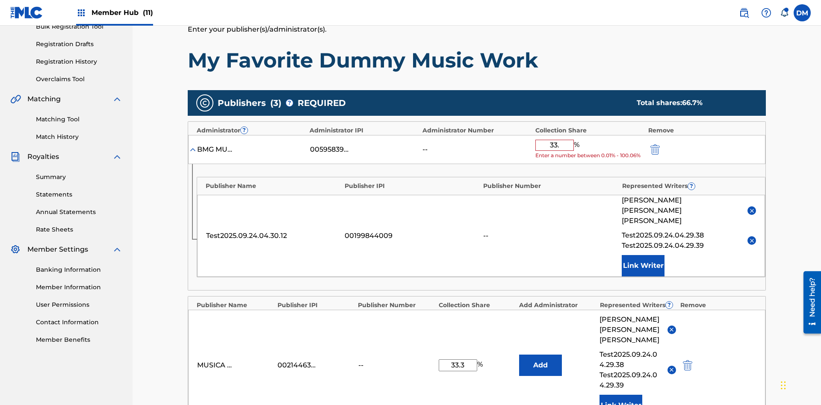
type input "33.3"
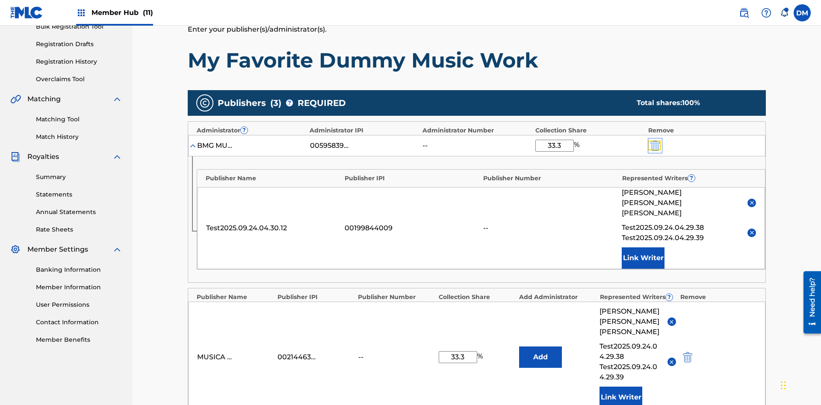
click at [654, 141] on img "submit" at bounding box center [655, 146] width 9 height 10
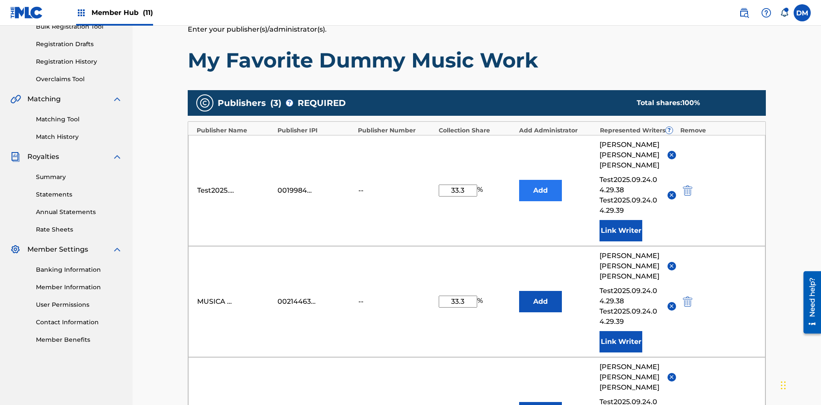
type input "33.3"
click at [541, 180] on button "Add" at bounding box center [540, 190] width 43 height 21
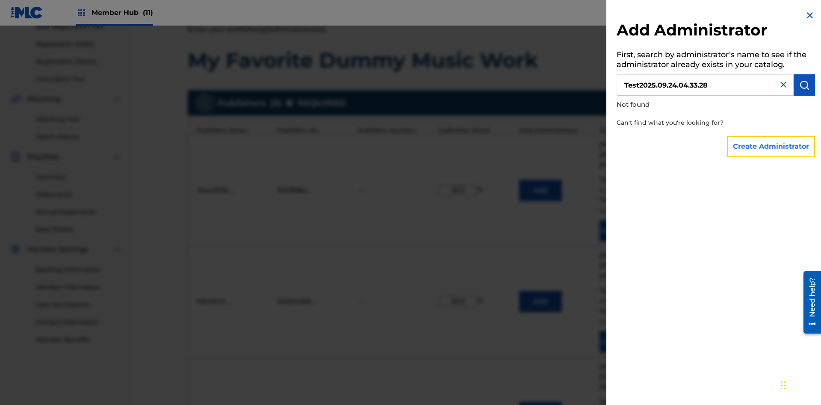
click at [772, 146] on button "Create Administrator" at bounding box center [771, 146] width 88 height 21
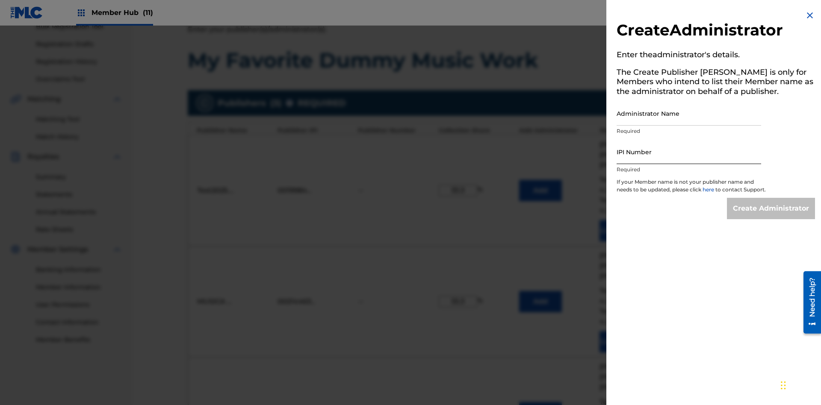
click at [689, 113] on input "Administrator Name" at bounding box center [689, 113] width 145 height 24
click at [689, 152] on input "IPI Number" at bounding box center [689, 152] width 145 height 24
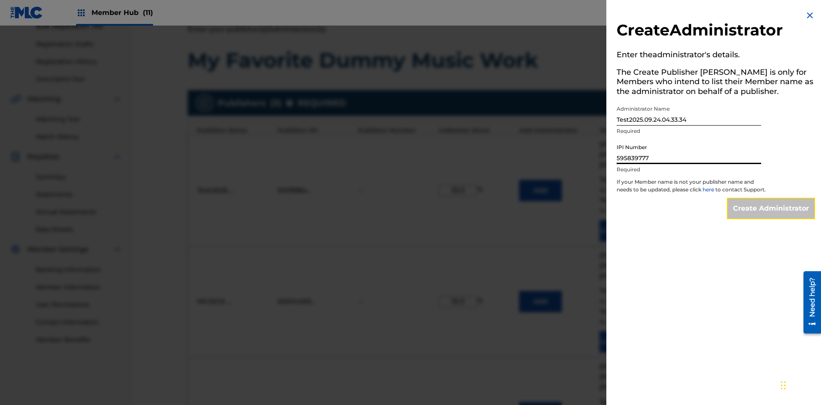
click at [772, 216] on input "Create Administrator" at bounding box center [771, 208] width 88 height 21
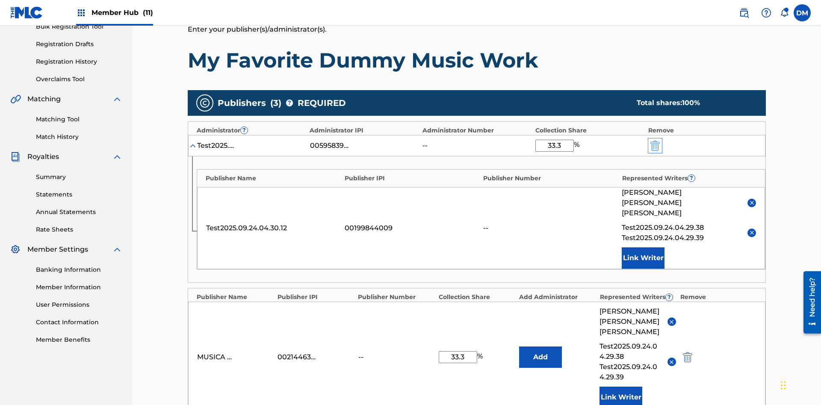
click at [654, 141] on img "submit" at bounding box center [655, 146] width 9 height 10
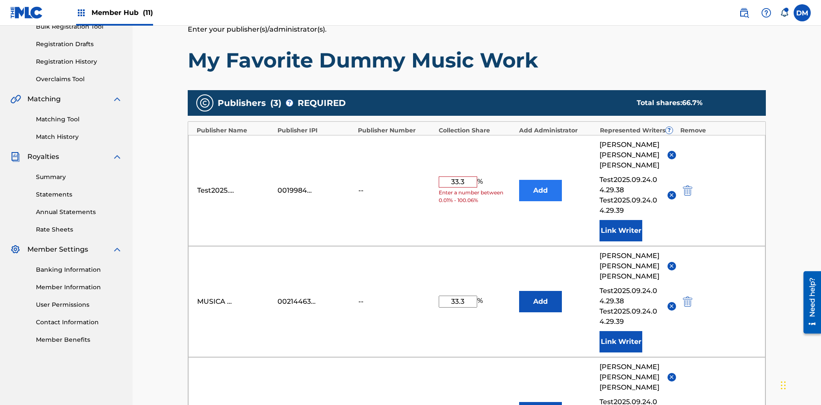
type input "33.3"
click at [541, 180] on button "Add" at bounding box center [540, 190] width 43 height 21
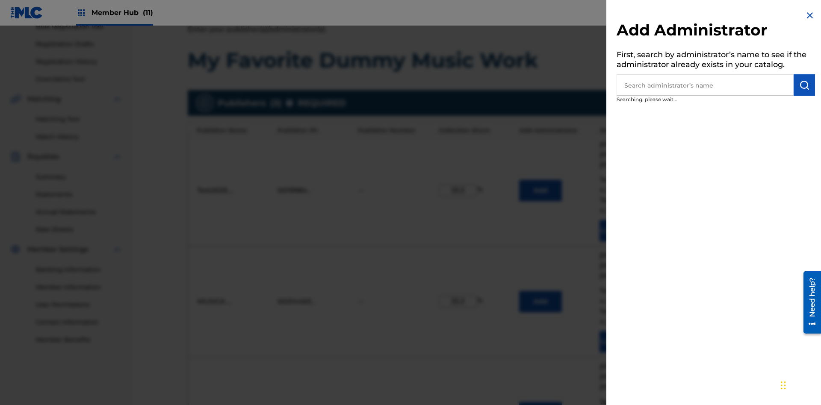
click at [705, 85] on input "text" at bounding box center [705, 84] width 177 height 21
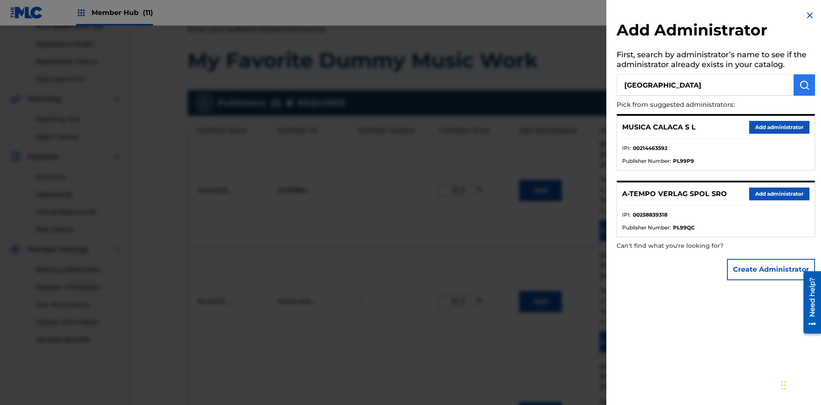
type input "[GEOGRAPHIC_DATA]"
click at [804, 85] on img "submit" at bounding box center [804, 85] width 10 height 10
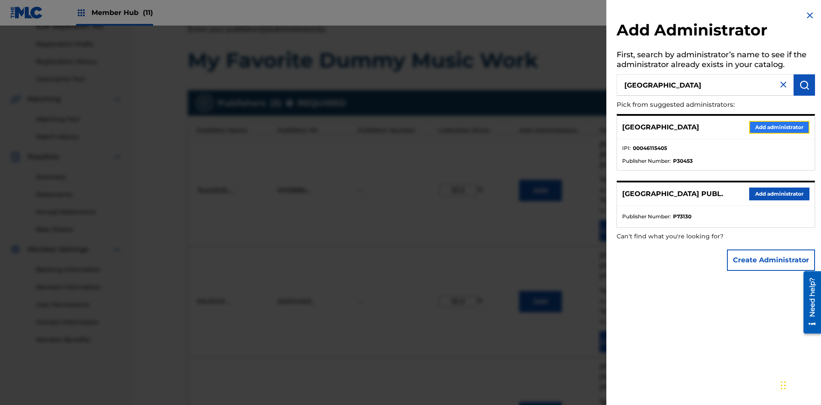
click at [779, 127] on button "Add administrator" at bounding box center [779, 127] width 60 height 13
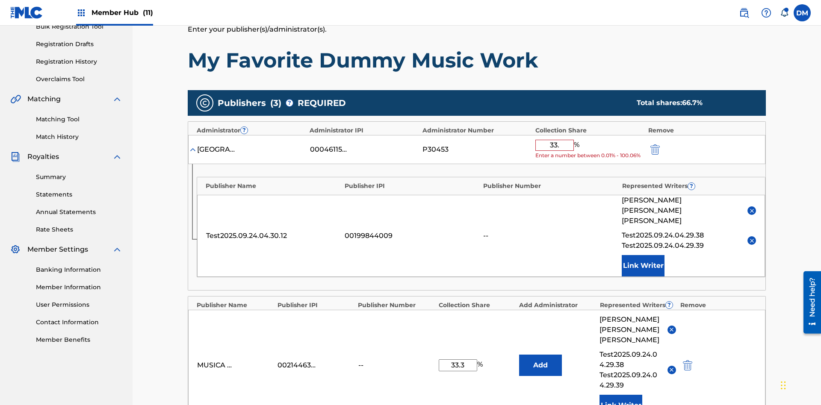
type input "33.3"
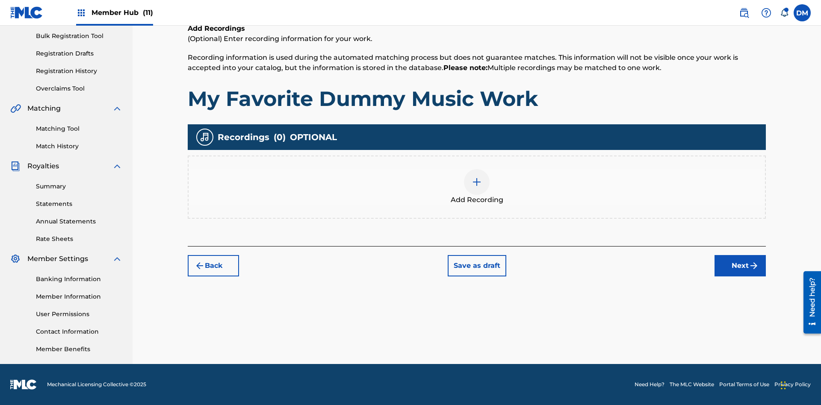
click at [477, 187] on img at bounding box center [477, 182] width 10 height 10
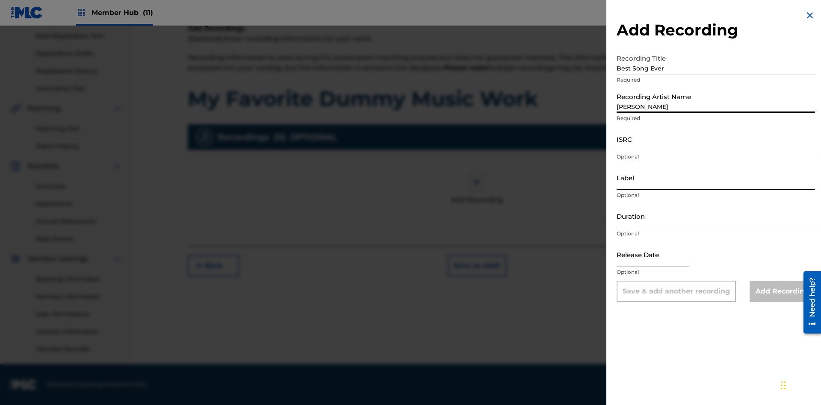
type input "[PERSON_NAME]"
click at [716, 139] on input "ISRC" at bounding box center [716, 139] width 198 height 24
type input "AA3123123123"
click at [716, 177] on input "Label" at bounding box center [716, 178] width 198 height 24
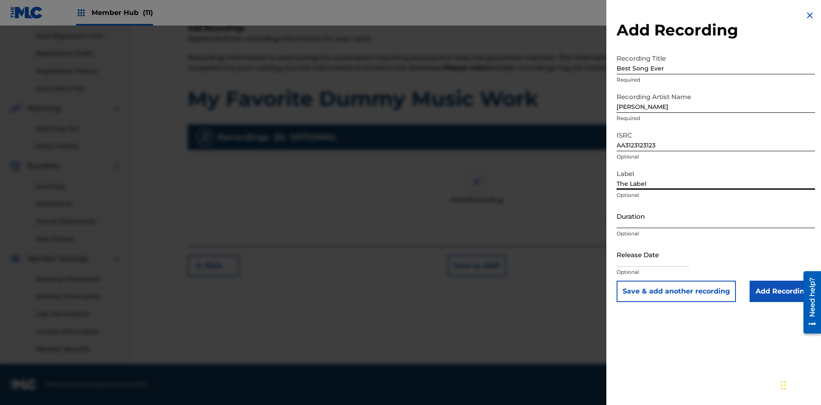
type input "The Label"
click at [716, 216] on input "Duration" at bounding box center [716, 216] width 198 height 24
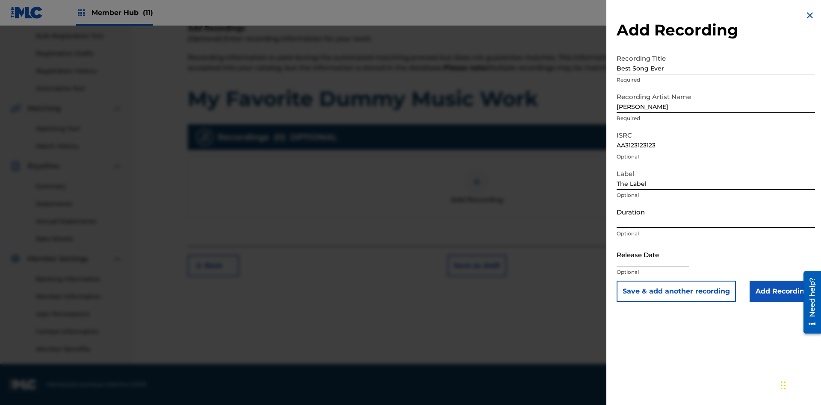
type input "1"
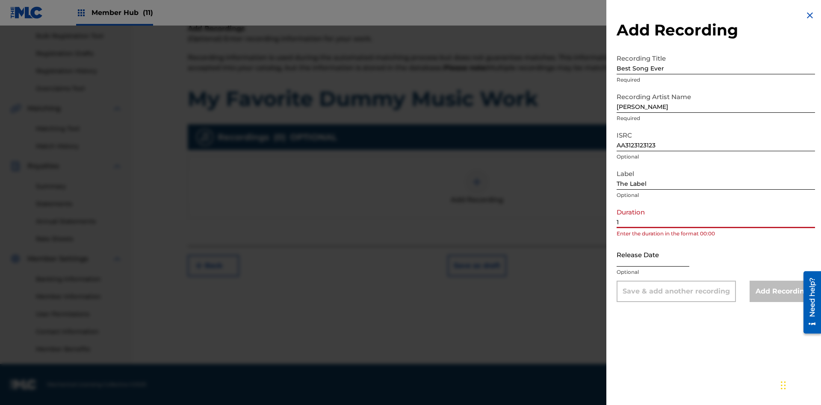
click at [716, 216] on input "1" at bounding box center [716, 216] width 198 height 24
click at [660, 255] on input "text" at bounding box center [653, 255] width 73 height 24
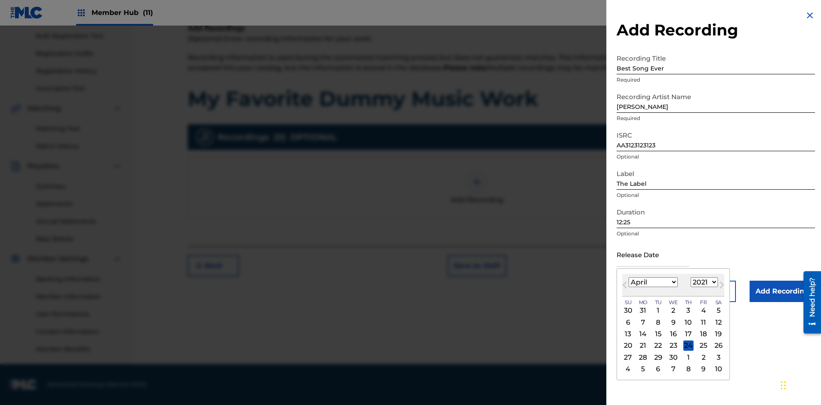
click at [703, 283] on select "1900 1901 1902 1903 1904 1905 1906 1907 1908 1909 1910 1911 1912 1913 1914 1915…" at bounding box center [704, 283] width 27 height 10
click at [782, 292] on input "Add Recording" at bounding box center [782, 291] width 65 height 21
click at [477, 195] on div at bounding box center [477, 182] width 26 height 26
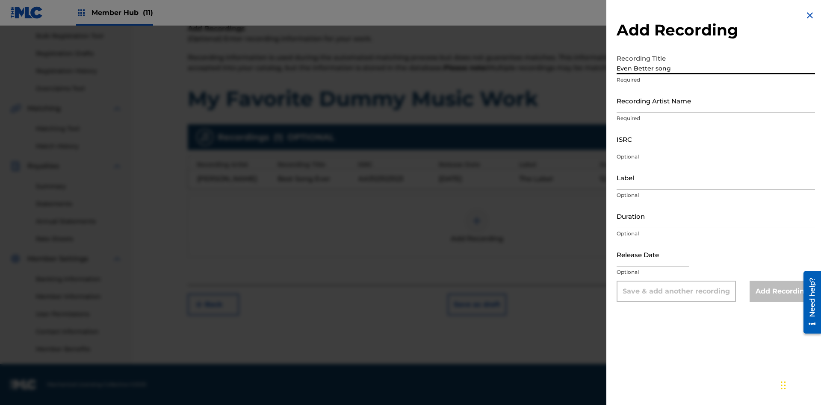
type input "Even Better song"
click at [716, 101] on input "Recording Artist Name" at bounding box center [716, 101] width 198 height 24
type input "[PERSON_NAME]"
click at [716, 139] on input "ISRC" at bounding box center [716, 139] width 198 height 24
type input "AA3123123123"
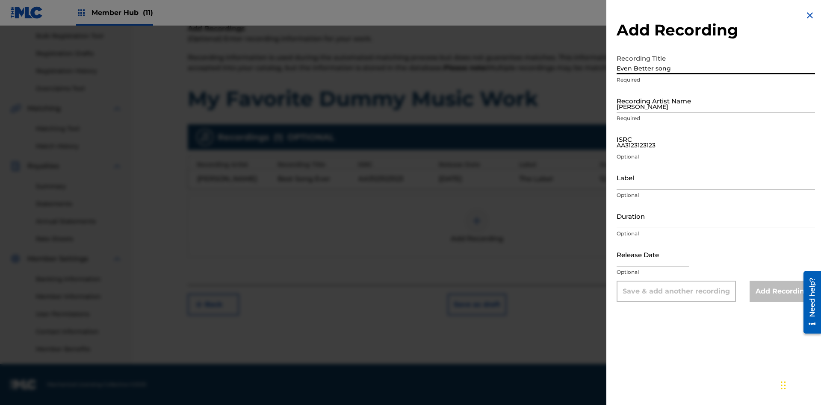
click at [716, 177] on input "Label" at bounding box center [716, 178] width 198 height 24
click at [716, 216] on input "Duration" at bounding box center [716, 216] width 198 height 24
click at [716, 216] on input "1" at bounding box center [716, 216] width 198 height 24
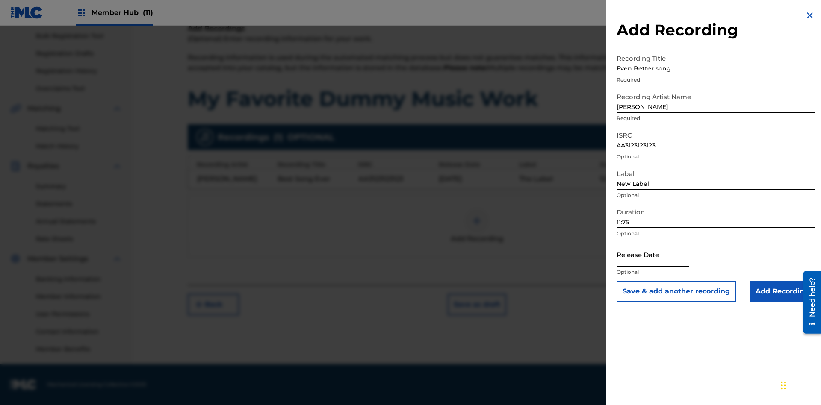
click at [660, 255] on input "text" at bounding box center [653, 255] width 73 height 24
click at [782, 292] on input "Add Recording" at bounding box center [782, 291] width 65 height 21
click at [477, 226] on div at bounding box center [477, 221] width 26 height 26
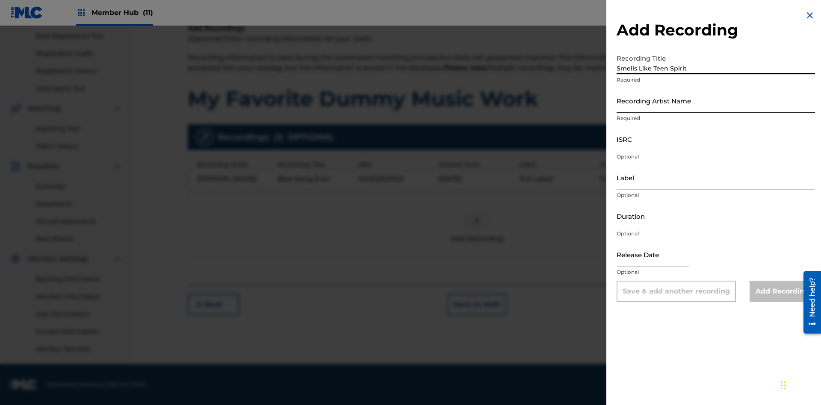
type input "Smells Like Teen Spirit"
click at [716, 101] on input "Recording Artist Name" at bounding box center [716, 101] width 198 height 24
type input "Nirvana"
click at [716, 139] on input "ISRC" at bounding box center [716, 139] width 198 height 24
type input "AA3123123123"
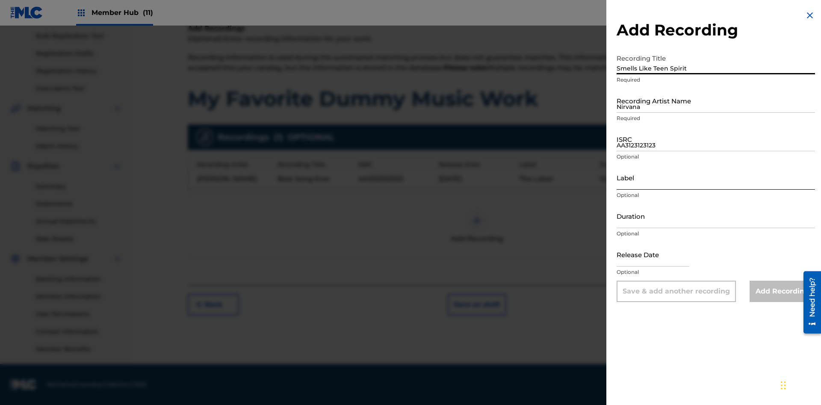
click at [716, 177] on input "Label" at bounding box center [716, 178] width 198 height 24
type input "The Label"
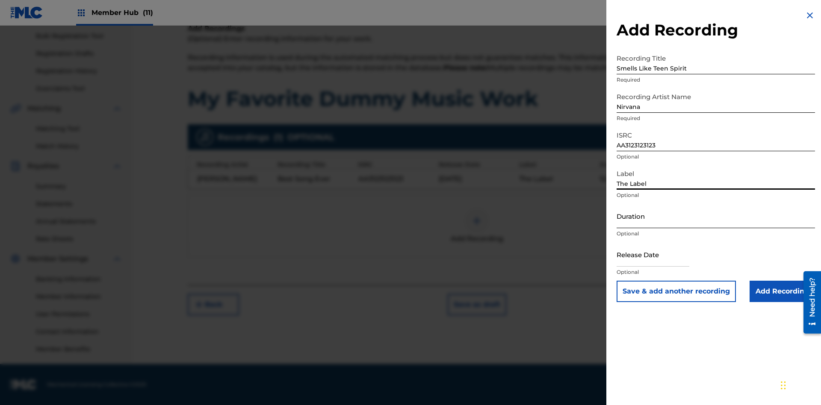
click at [716, 216] on input "Duration" at bounding box center [716, 216] width 198 height 24
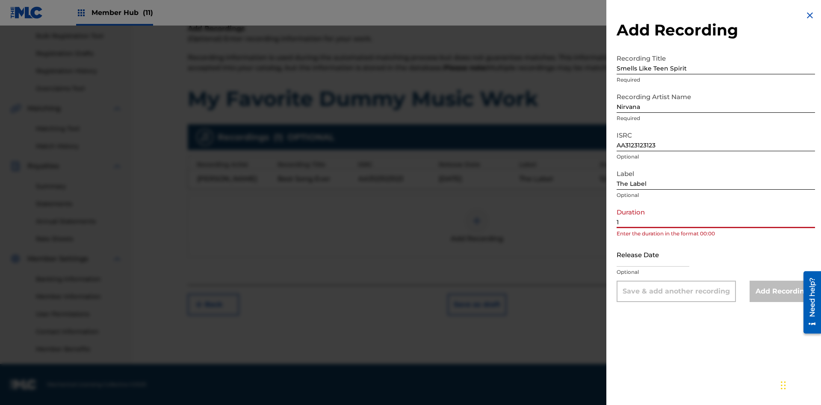
click at [716, 216] on input "1" at bounding box center [716, 216] width 198 height 24
click at [660, 255] on input "text" at bounding box center [653, 255] width 73 height 24
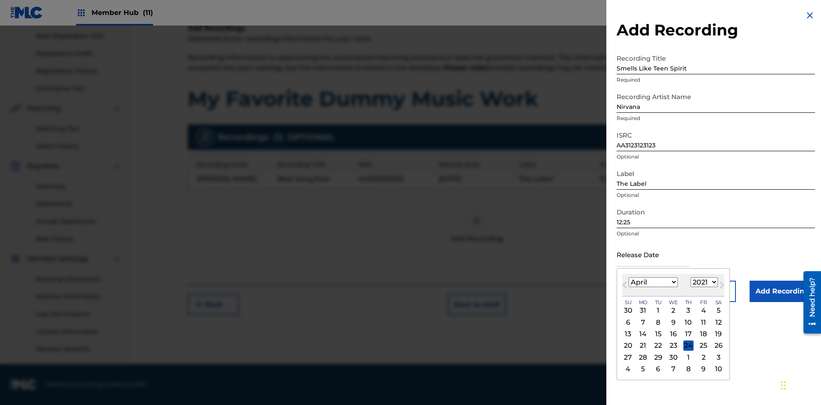
click at [703, 283] on select "1900 1901 1902 1903 1904 1905 1906 1907 1908 1909 1910 1911 1912 1913 1914 1915…" at bounding box center [704, 283] width 27 height 10
click at [782, 292] on input "Add Recording" at bounding box center [782, 291] width 65 height 21
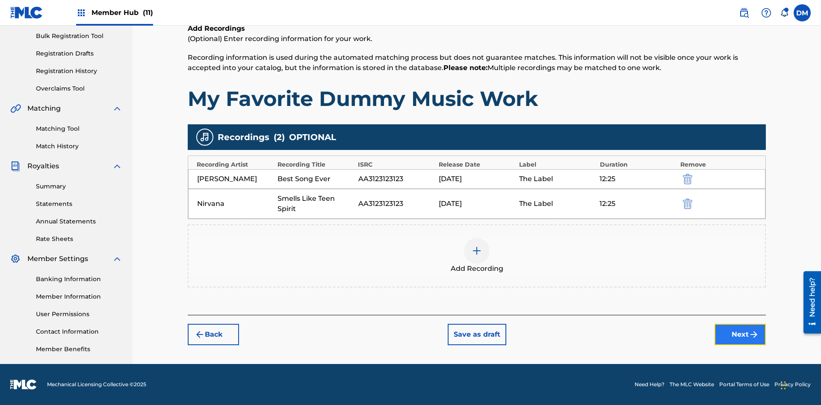
click at [740, 335] on button "Next" at bounding box center [740, 334] width 51 height 21
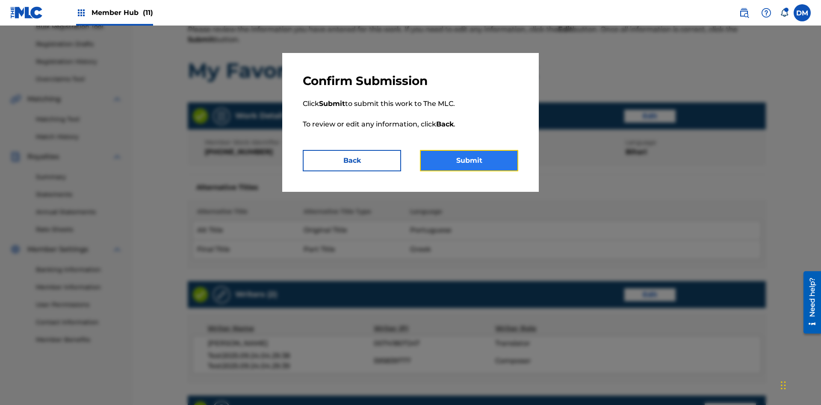
click at [469, 161] on button "Submit" at bounding box center [469, 160] width 98 height 21
